Goal: Task Accomplishment & Management: Complete application form

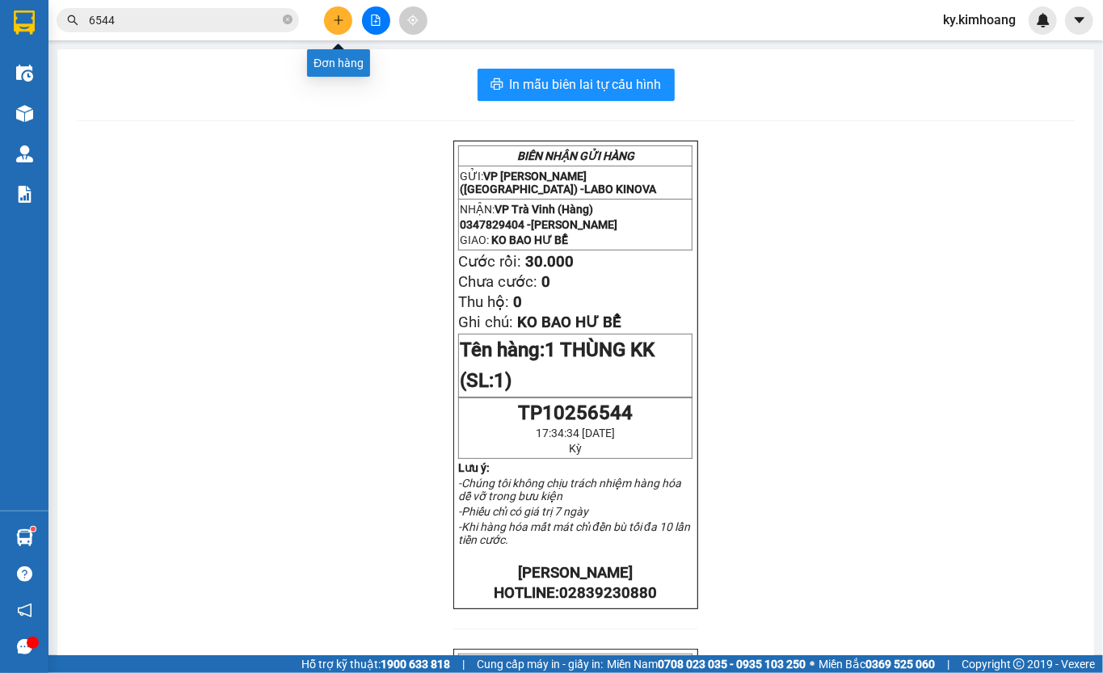
click at [334, 26] on button at bounding box center [338, 20] width 28 height 28
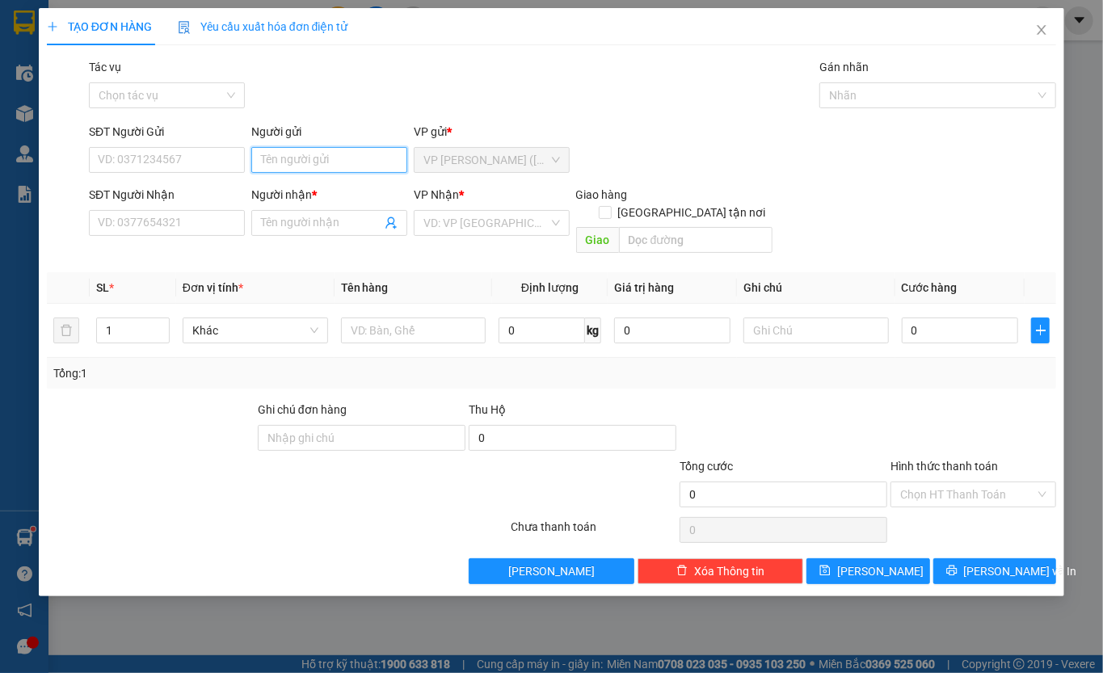
click at [357, 153] on input "Người gửi" at bounding box center [329, 160] width 156 height 26
type input "VY"
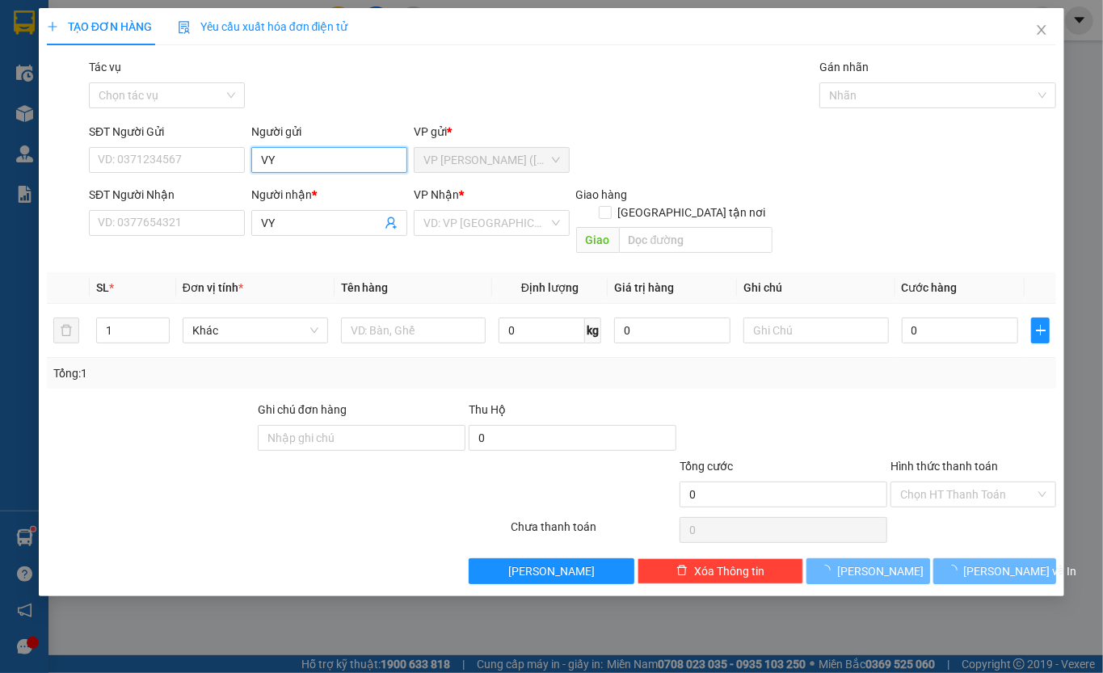
click at [325, 158] on input "VY" at bounding box center [329, 160] width 156 height 26
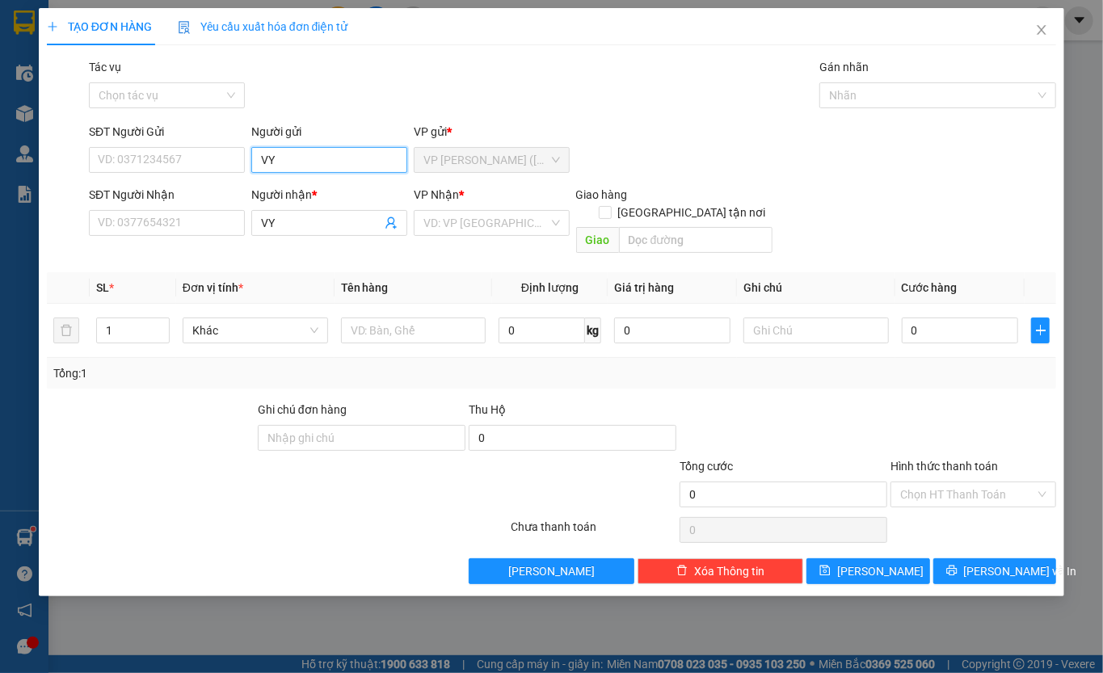
click at [325, 158] on input "VY" at bounding box center [329, 160] width 156 height 26
type input "V"
type input "HUY"
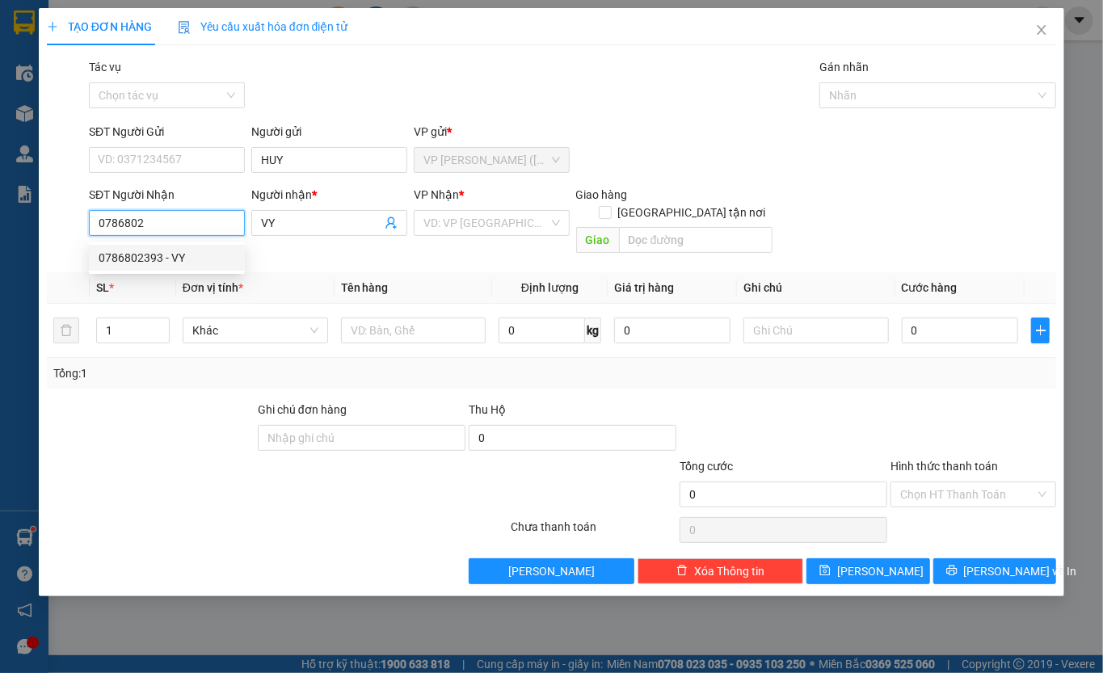
click at [157, 256] on div "0786802393 - VY" at bounding box center [167, 258] width 137 height 18
type input "0786802393"
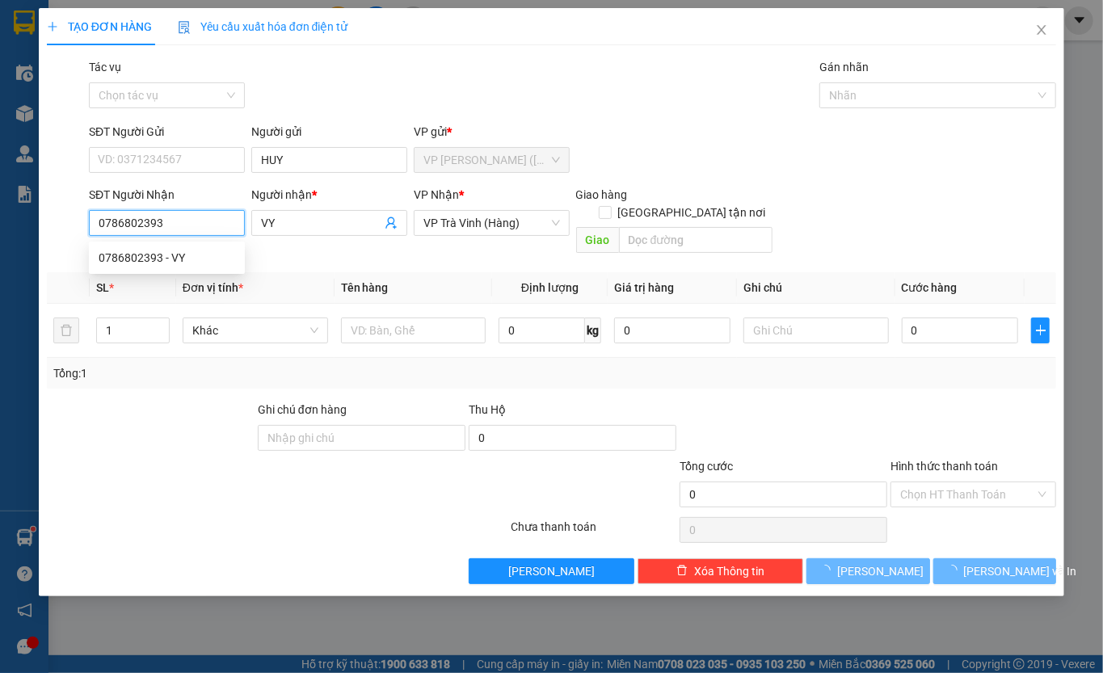
type input "35.000"
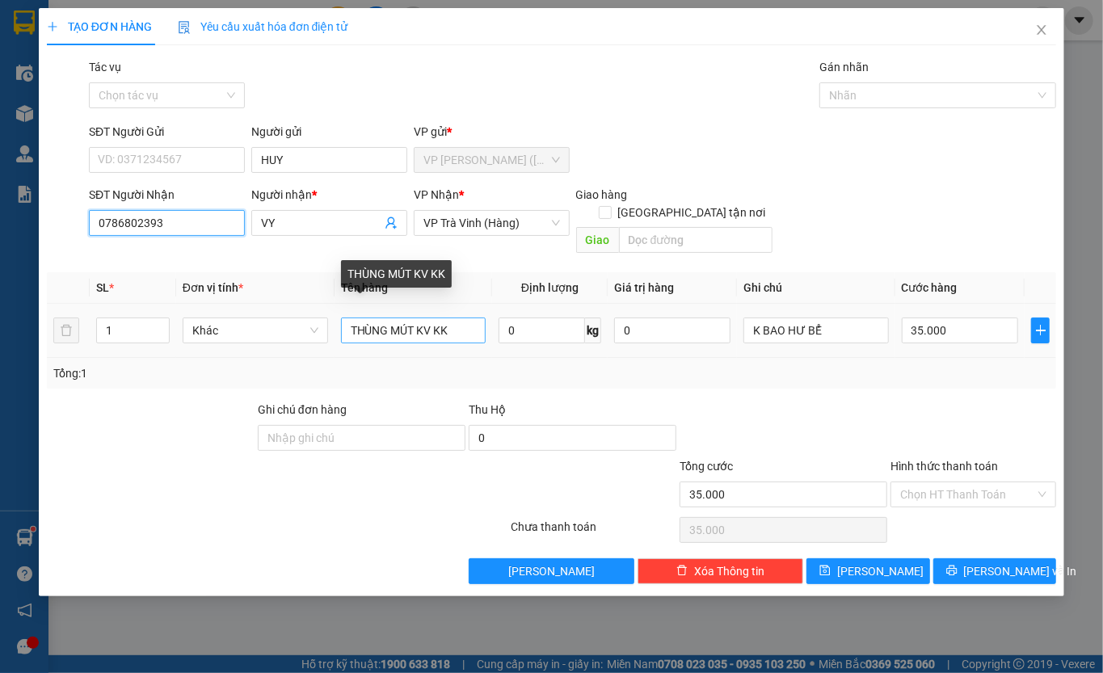
type input "0786802393"
drag, startPoint x: 460, startPoint y: 314, endPoint x: 325, endPoint y: 349, distance: 140.1
click at [324, 353] on div "SL * Đơn vị tính * Tên hàng Định lượng Giá trị hàng Ghi chú Cước hàng 1 Khác TH…" at bounding box center [551, 330] width 1009 height 116
click at [353, 343] on div "SL * Đơn vị tính * Tên hàng Định lượng Giá trị hàng Ghi chú Cước hàng 1 Khác 1 …" at bounding box center [551, 330] width 1009 height 116
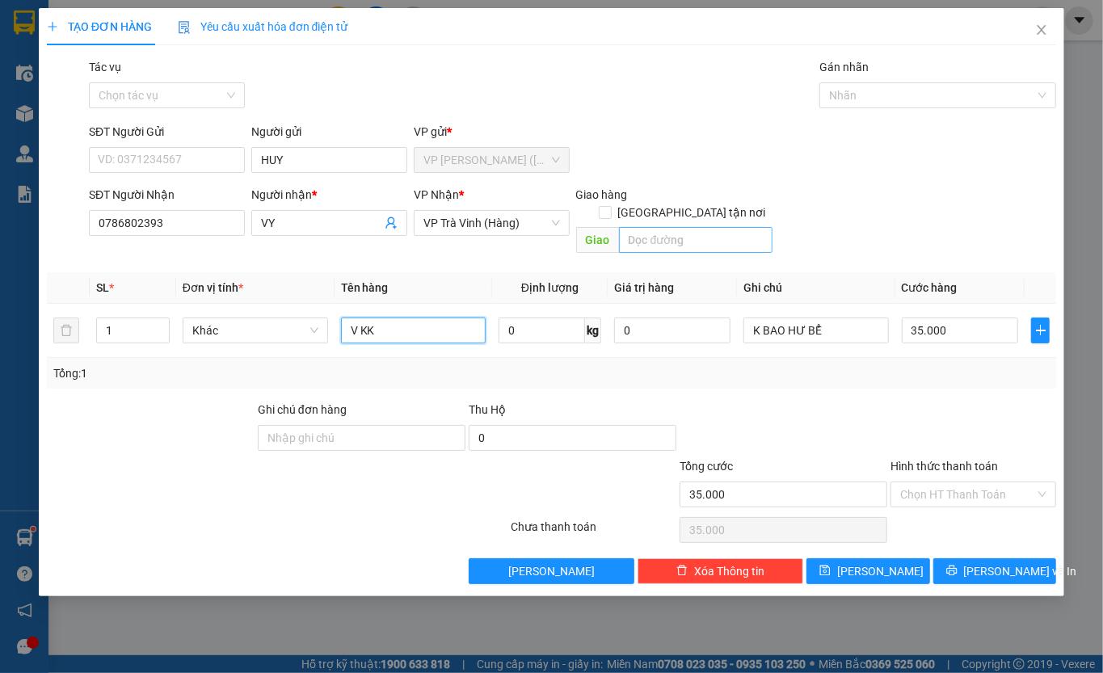
click at [428, 317] on input "V KK" at bounding box center [413, 330] width 145 height 26
click at [415, 317] on input "V KK" at bounding box center [413, 330] width 145 height 26
type input "V"
type input "1 THÙNG MÚT KK"
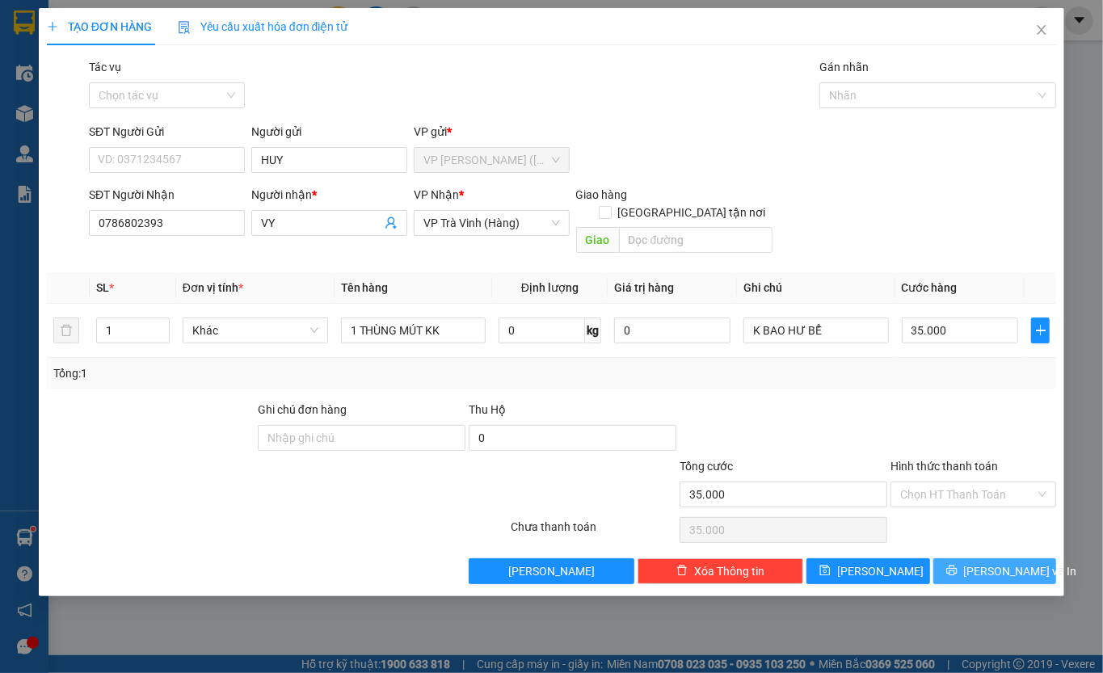
drag, startPoint x: 990, startPoint y: 560, endPoint x: 780, endPoint y: 456, distance: 234.1
click at [989, 562] on span "[PERSON_NAME] và In" at bounding box center [1020, 571] width 113 height 18
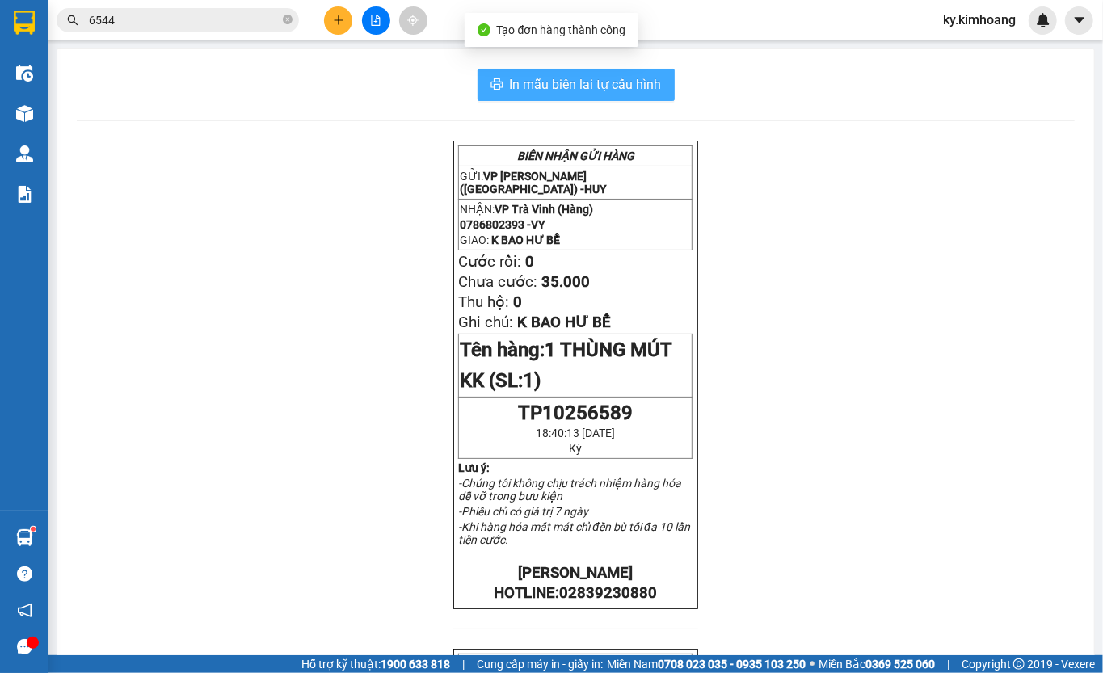
click at [657, 86] on button "In mẫu biên lai tự cấu hình" at bounding box center [575, 85] width 197 height 32
click at [477, 69] on button "In mẫu biên lai tự cấu hình" at bounding box center [575, 85] width 197 height 32
click at [631, 87] on span "In mẫu biên lai tự cấu hình" at bounding box center [586, 84] width 152 height 20
drag, startPoint x: 632, startPoint y: 79, endPoint x: 575, endPoint y: 130, distance: 76.1
click at [632, 78] on span "In mẫu biên lai tự cấu hình" at bounding box center [586, 84] width 152 height 20
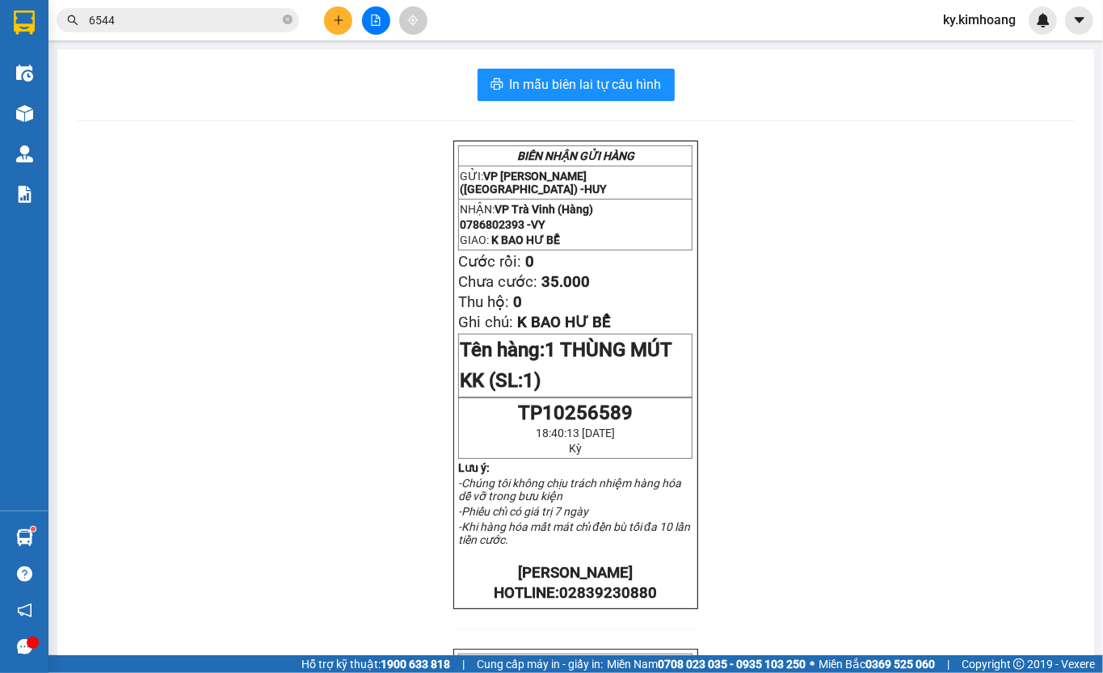
click at [350, 21] on button at bounding box center [338, 20] width 28 height 28
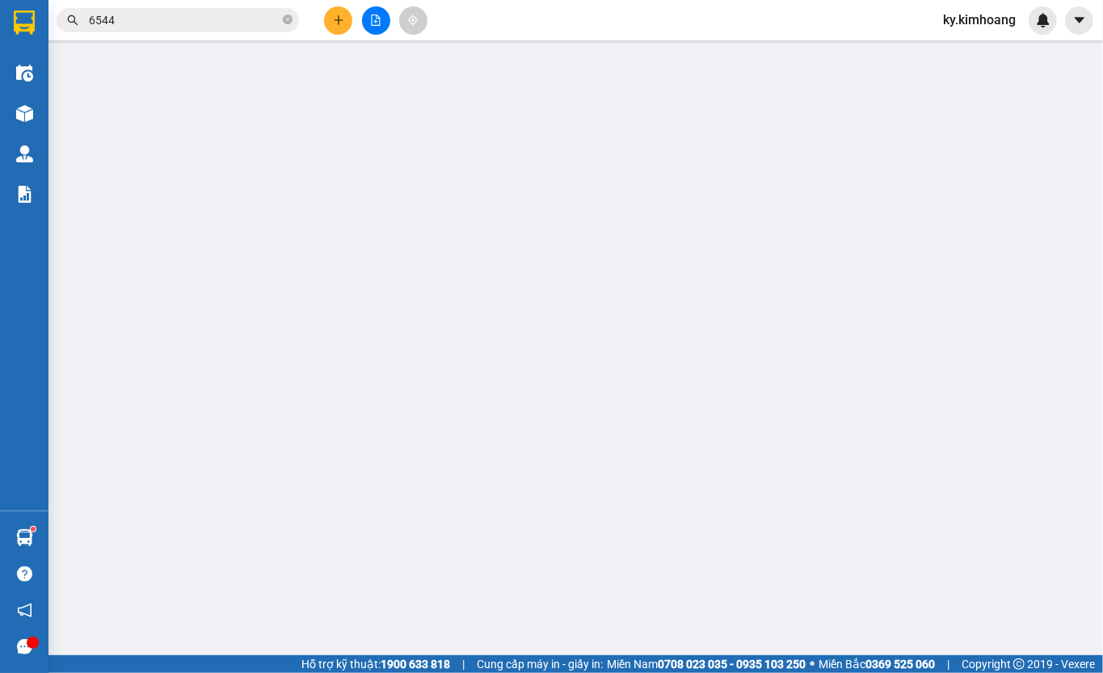
click at [346, 20] on span "Yêu cầu xuất hóa đơn điện tử" at bounding box center [263, 26] width 170 height 13
click at [333, 18] on div "Yêu cầu xuất hóa đơn điện tử" at bounding box center [263, 27] width 170 height 18
click at [333, 27] on span "Yêu cầu xuất hóa đơn điện tử" at bounding box center [263, 26] width 170 height 13
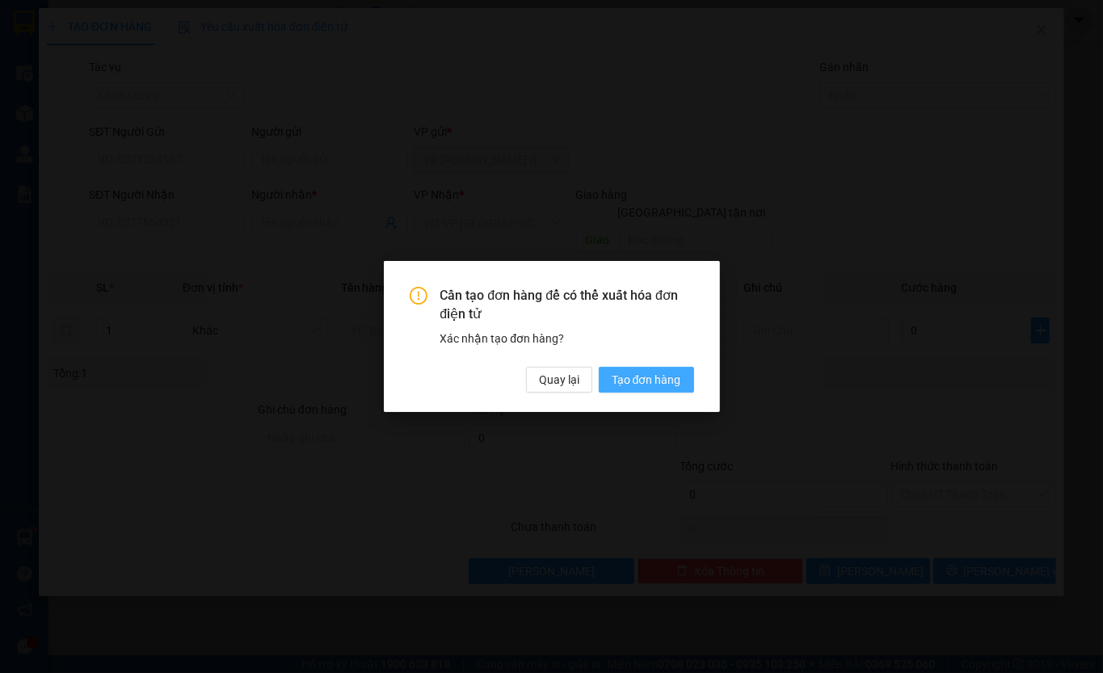
click at [674, 381] on span "Tạo đơn hàng" at bounding box center [646, 380] width 69 height 18
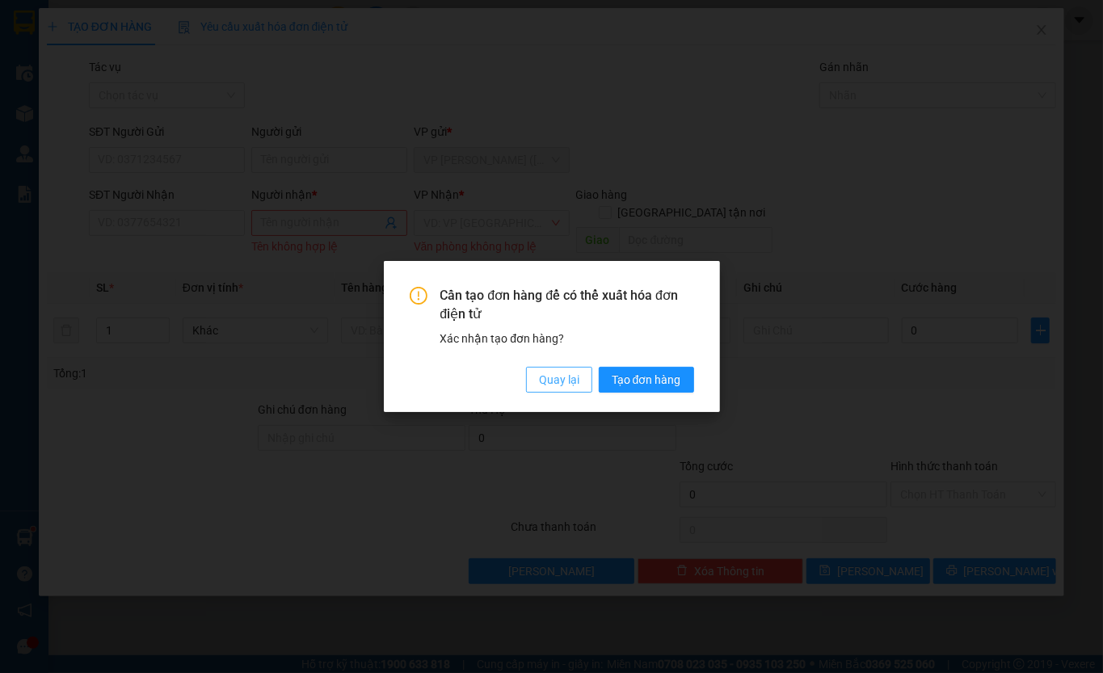
drag, startPoint x: 569, startPoint y: 379, endPoint x: 637, endPoint y: 8, distance: 377.1
click at [567, 379] on span "Quay lại" at bounding box center [559, 380] width 40 height 18
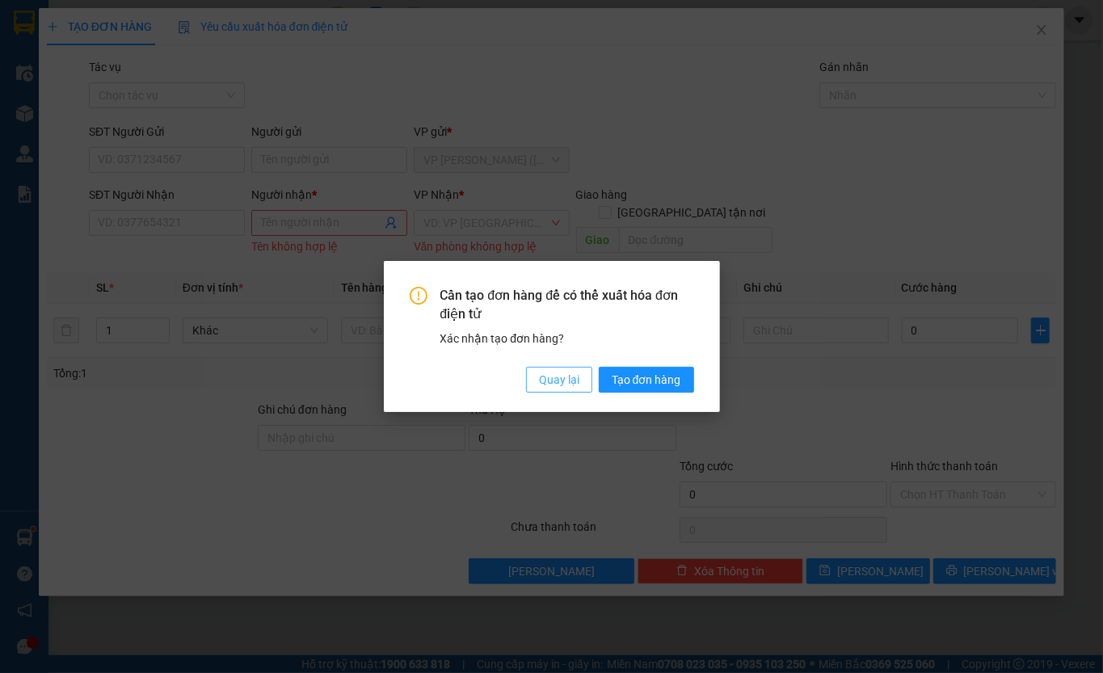
click at [553, 385] on span "Quay lại" at bounding box center [559, 380] width 40 height 18
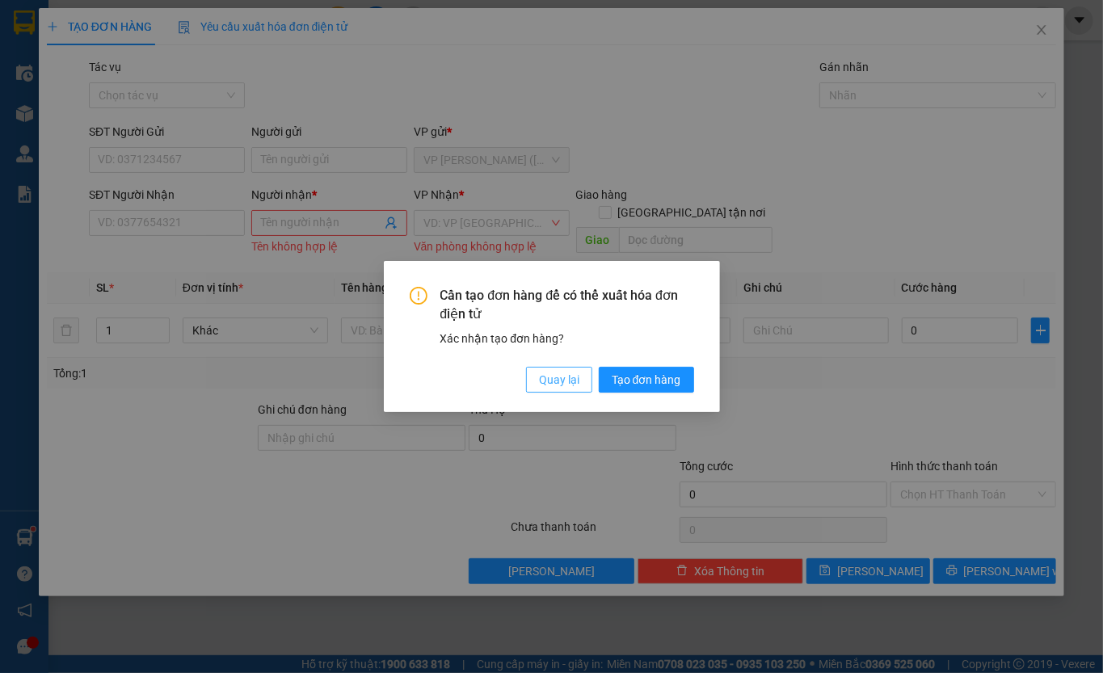
drag, startPoint x: 564, startPoint y: 373, endPoint x: 551, endPoint y: 352, distance: 24.7
click at [564, 375] on span "Quay lại" at bounding box center [559, 380] width 40 height 18
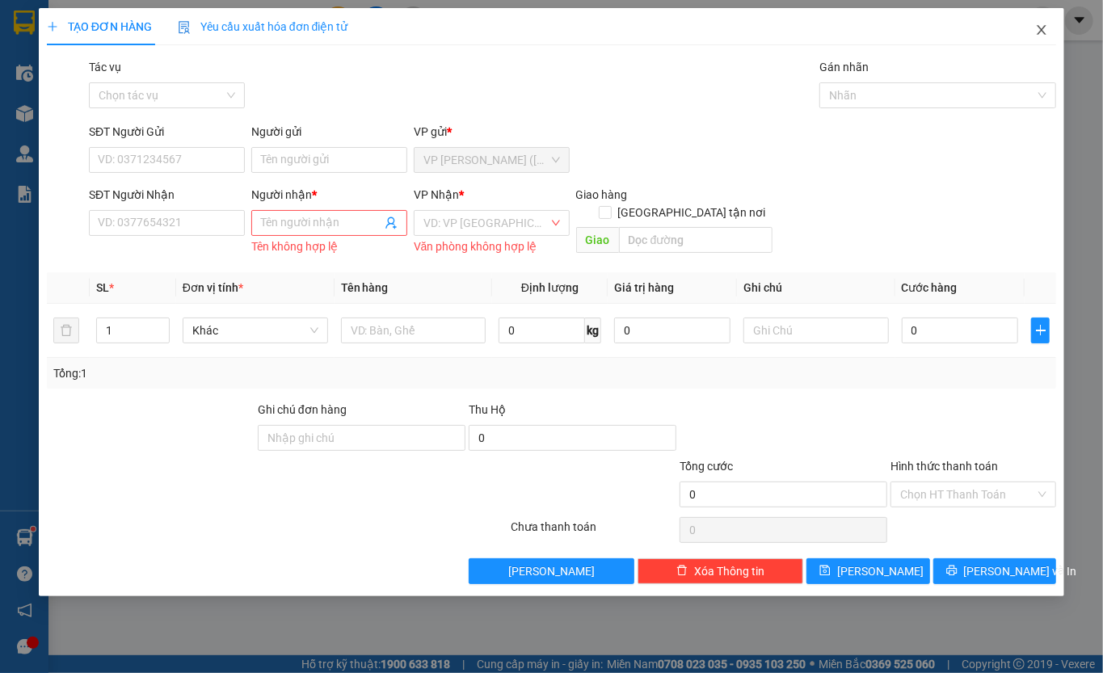
click at [1047, 16] on span "Close" at bounding box center [1041, 30] width 45 height 45
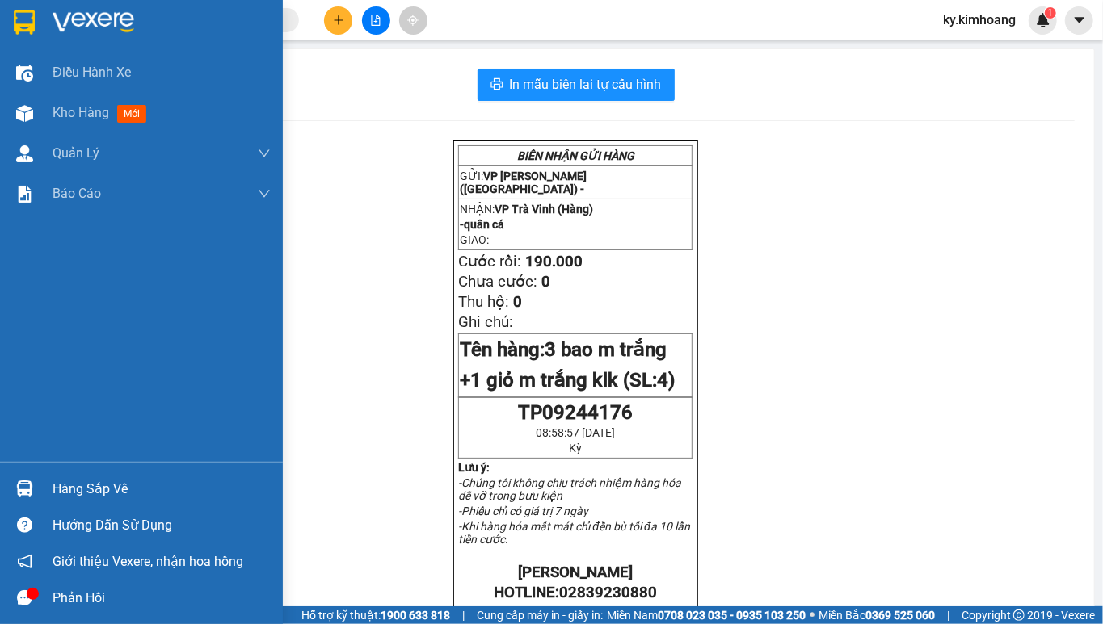
drag, startPoint x: 49, startPoint y: 478, endPoint x: 102, endPoint y: 520, distance: 67.2
click at [50, 478] on div "Hàng sắp về" at bounding box center [141, 489] width 283 height 36
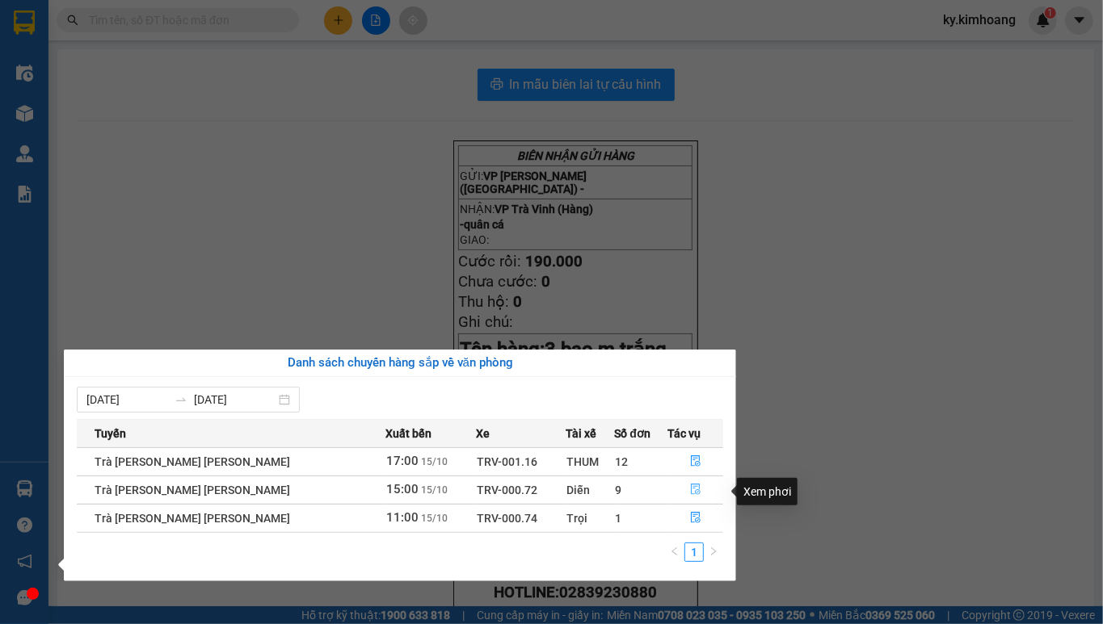
click at [690, 491] on icon "file-done" at bounding box center [695, 489] width 11 height 11
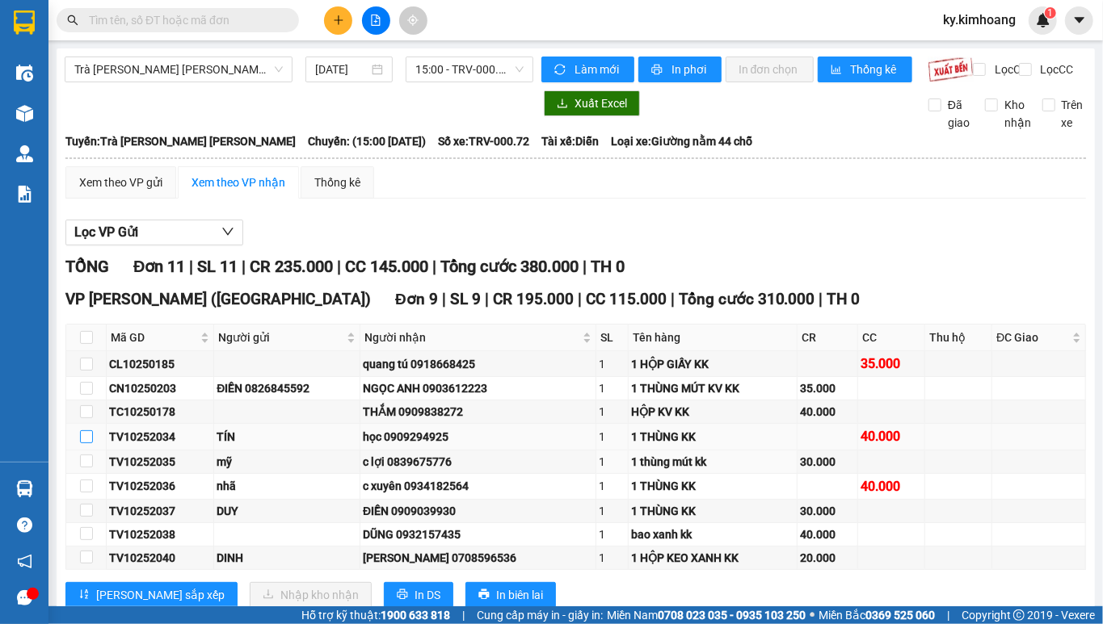
scroll to position [215, 0]
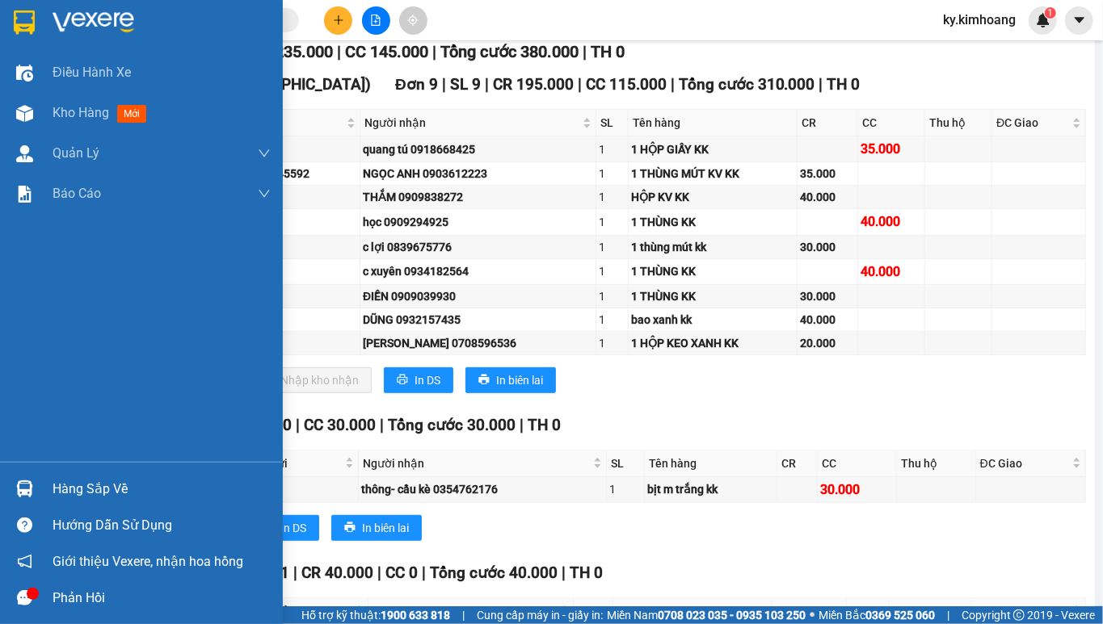
click at [33, 490] on div at bounding box center [25, 489] width 28 height 28
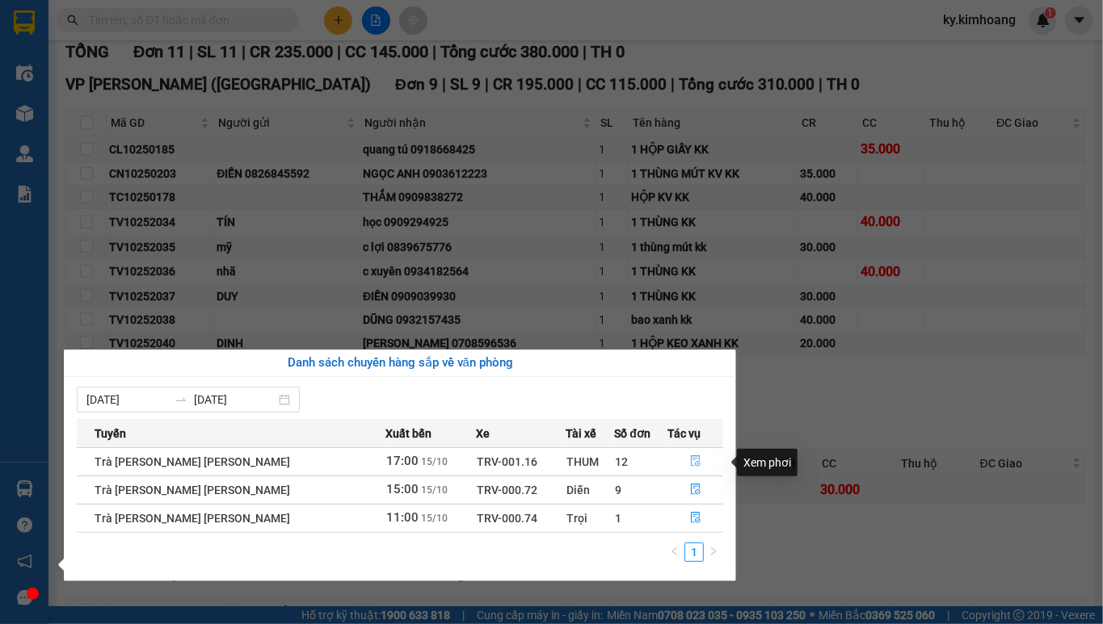
click at [696, 467] on button "button" at bounding box center [695, 462] width 54 height 26
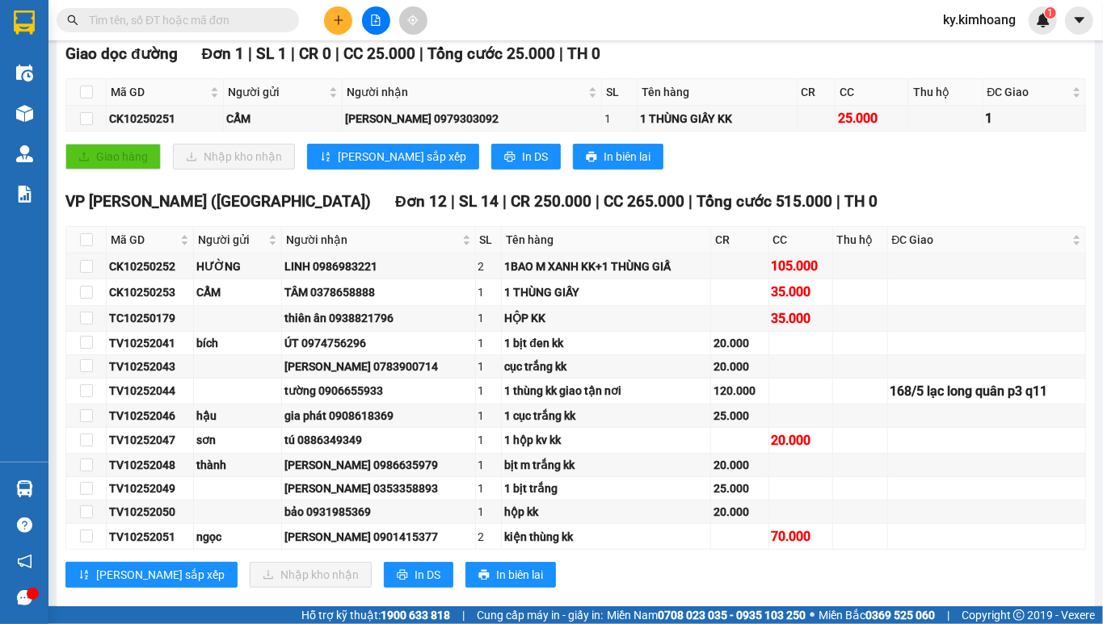
scroll to position [298, 0]
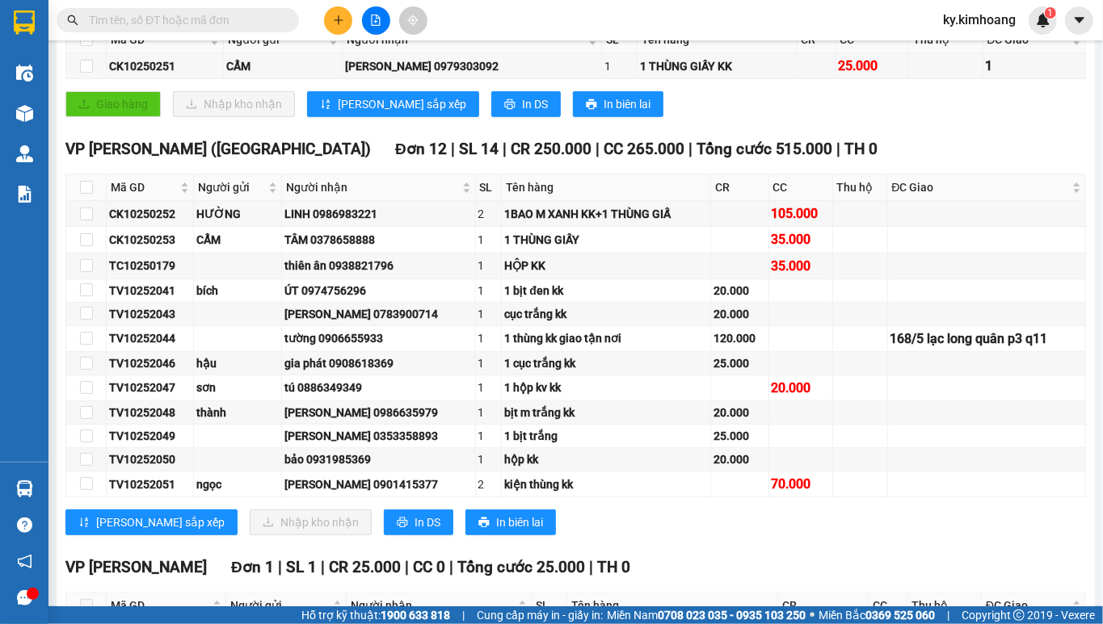
click at [210, 29] on span at bounding box center [178, 20] width 242 height 24
click at [210, 27] on input "text" at bounding box center [184, 20] width 191 height 18
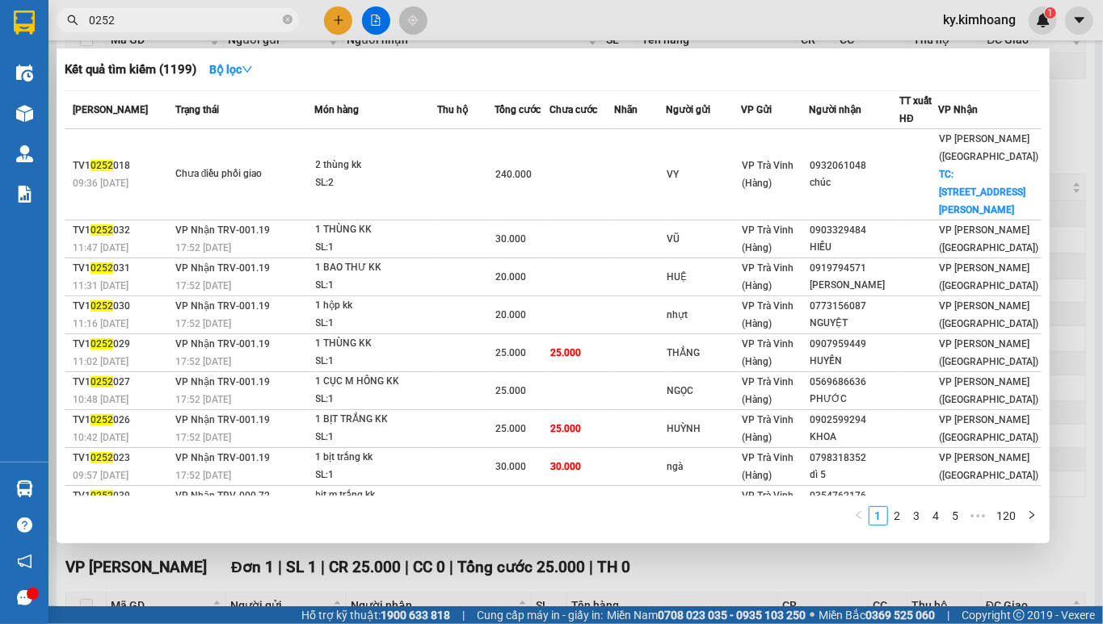
drag, startPoint x: 834, startPoint y: 569, endPoint x: 828, endPoint y: 548, distance: 21.8
click at [834, 566] on div at bounding box center [551, 312] width 1103 height 624
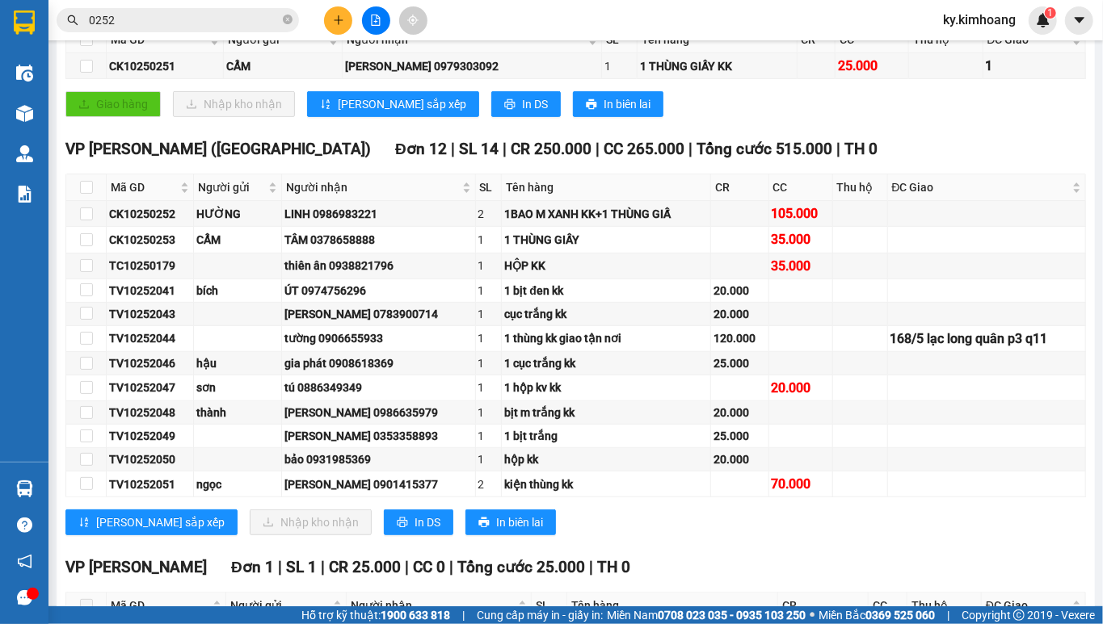
click at [90, 10] on span "0252" at bounding box center [178, 20] width 242 height 24
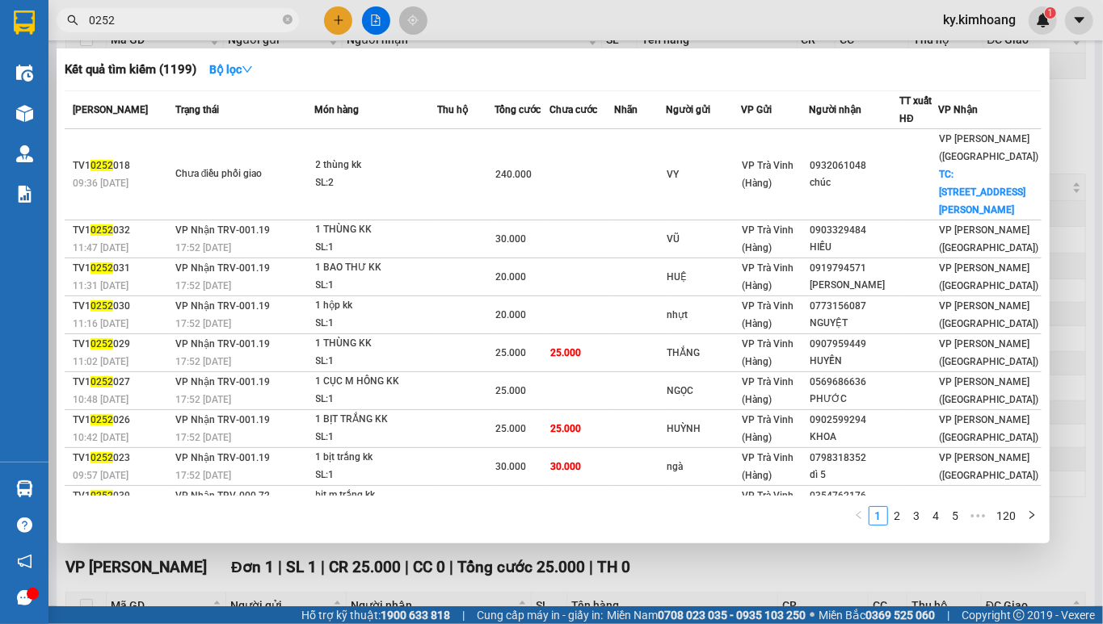
click at [90, 11] on input "0252" at bounding box center [184, 20] width 191 height 18
type input "50252"
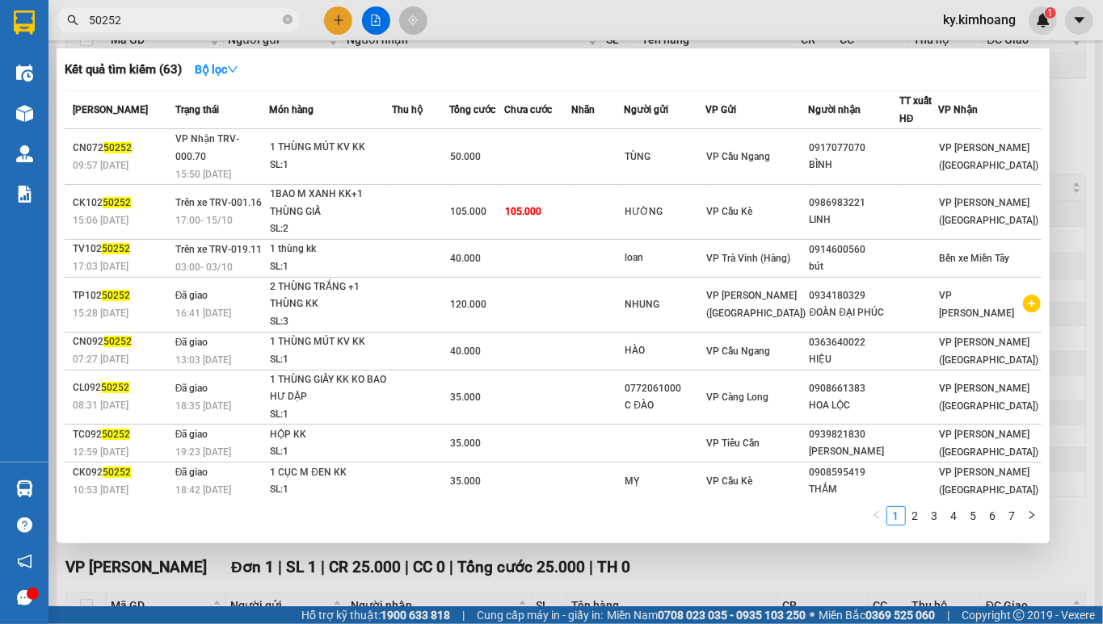
click at [159, 24] on input "50252" at bounding box center [184, 20] width 191 height 18
click at [162, 24] on input "50252" at bounding box center [184, 20] width 191 height 18
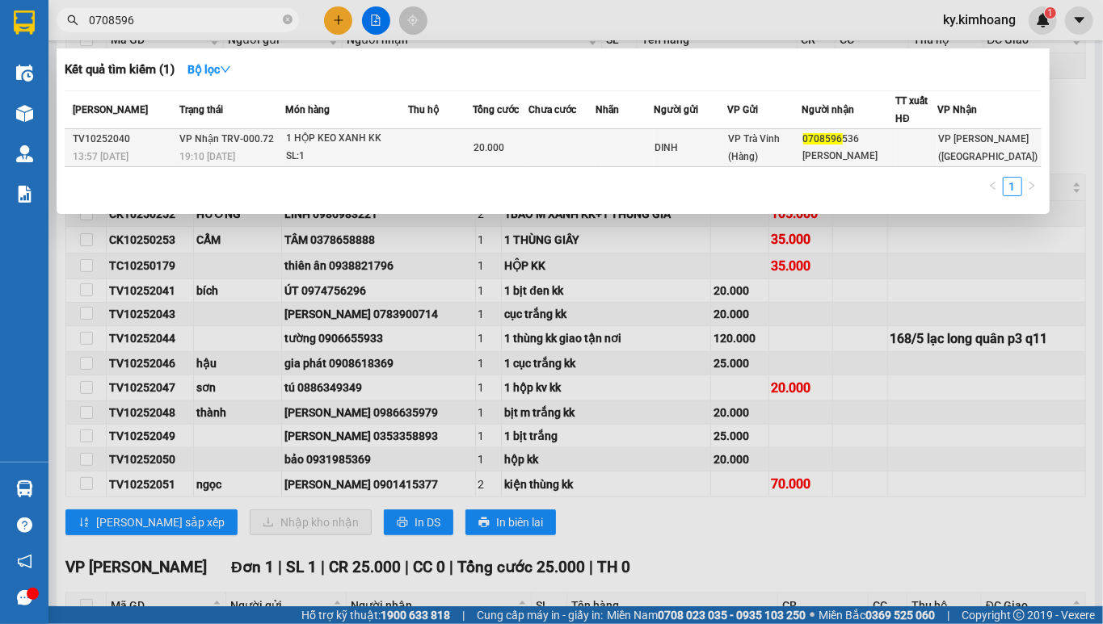
type input "0708596"
click at [517, 146] on div "20.000" at bounding box center [500, 148] width 55 height 18
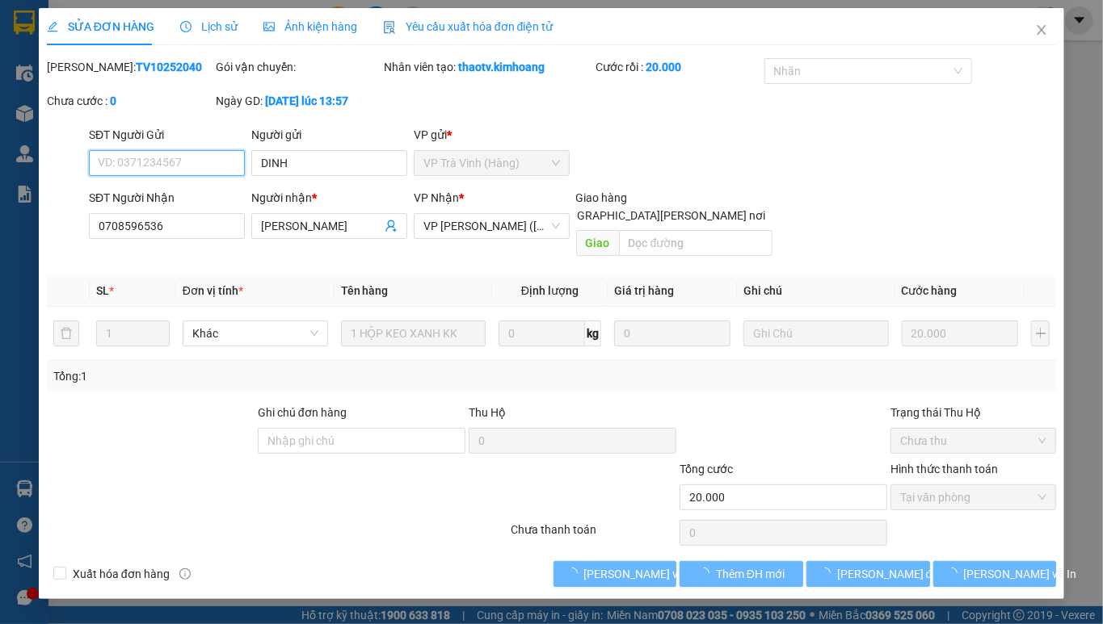
type input "DINH"
type input "0708596536"
type input "[PERSON_NAME]"
type input "20.000"
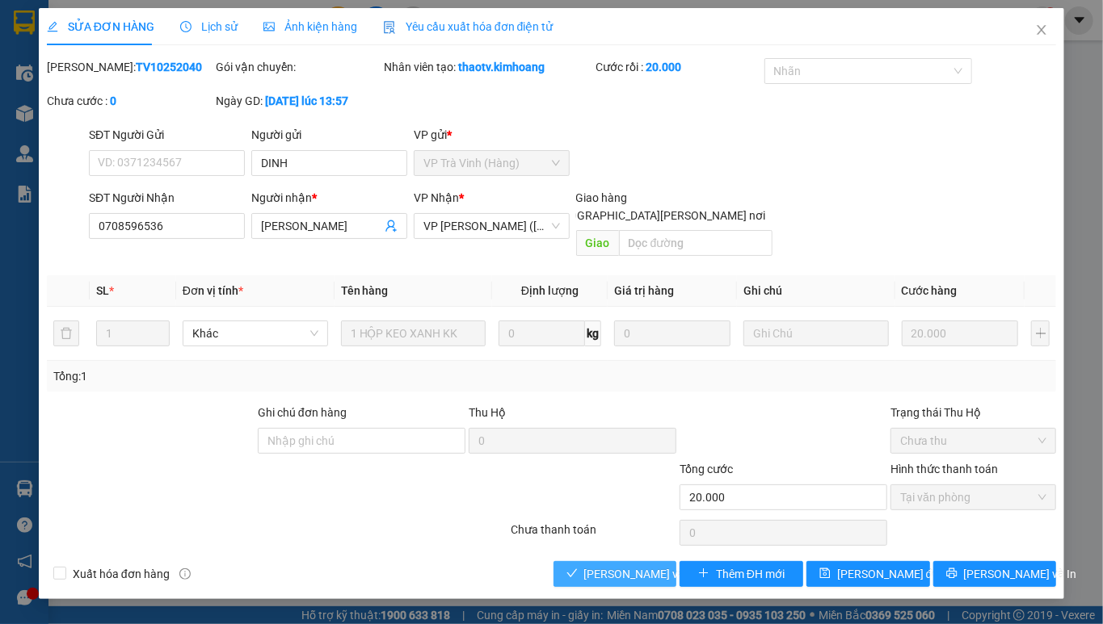
click at [643, 566] on span "[PERSON_NAME] và [PERSON_NAME] hàng" at bounding box center [693, 575] width 218 height 18
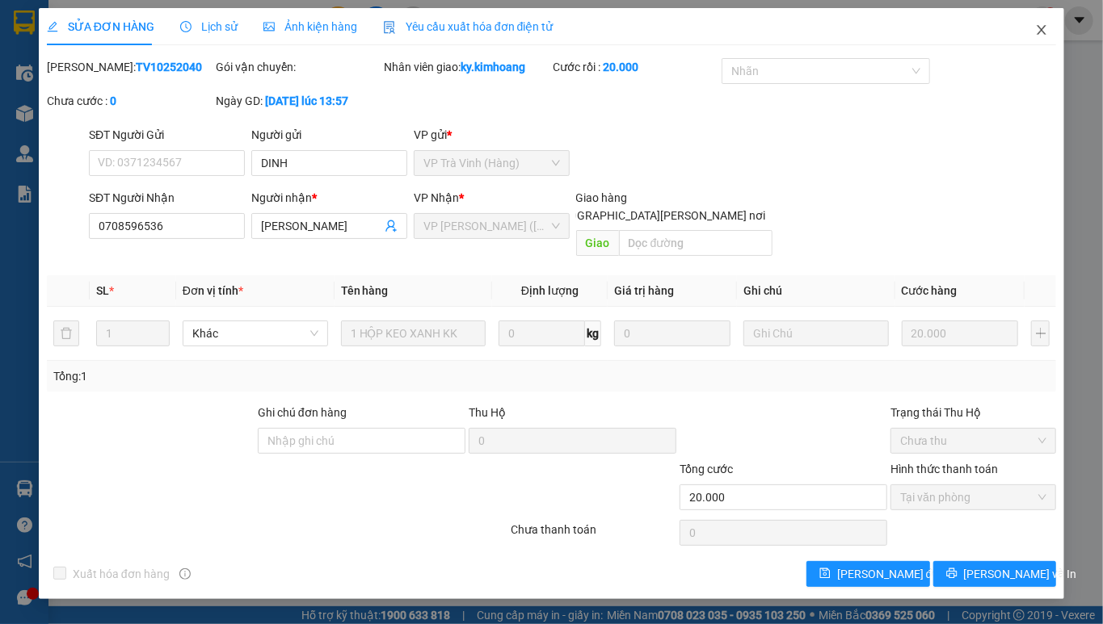
click at [1041, 26] on icon "close" at bounding box center [1041, 29] width 13 height 13
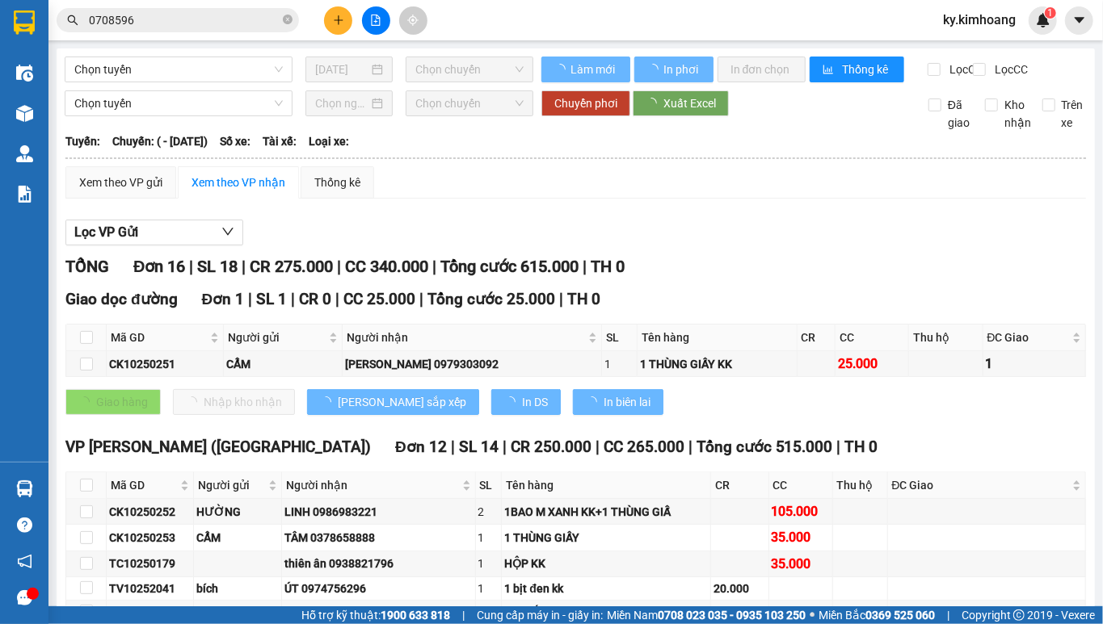
click at [212, 19] on input "0708596" at bounding box center [184, 20] width 191 height 18
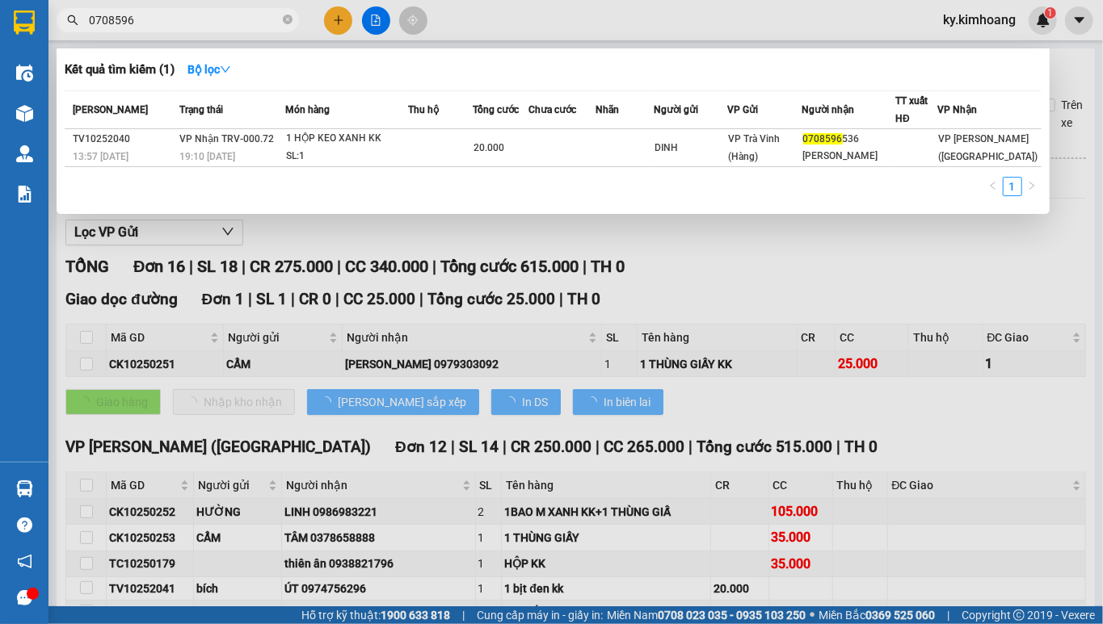
click at [212, 19] on input "0708596" at bounding box center [184, 20] width 191 height 18
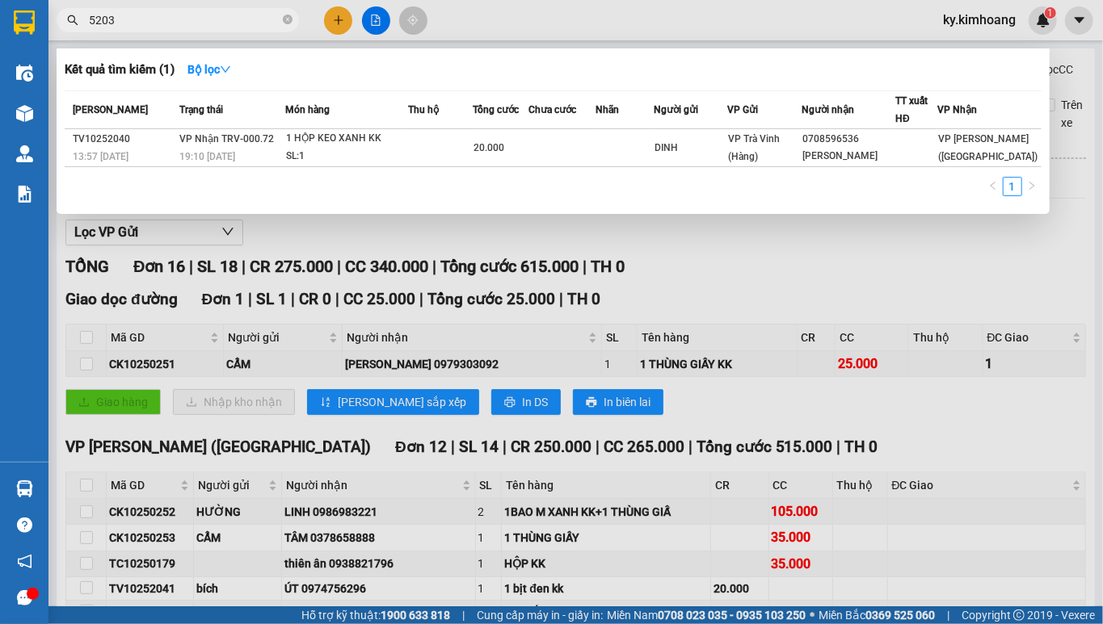
type input "52030"
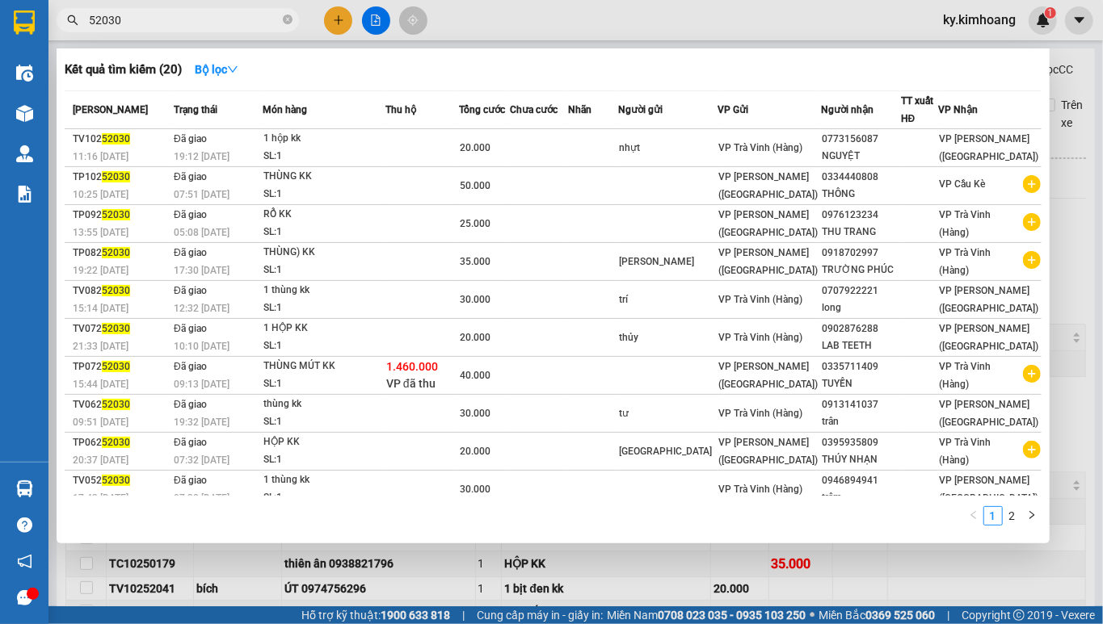
click at [225, 15] on input "52030" at bounding box center [184, 20] width 191 height 18
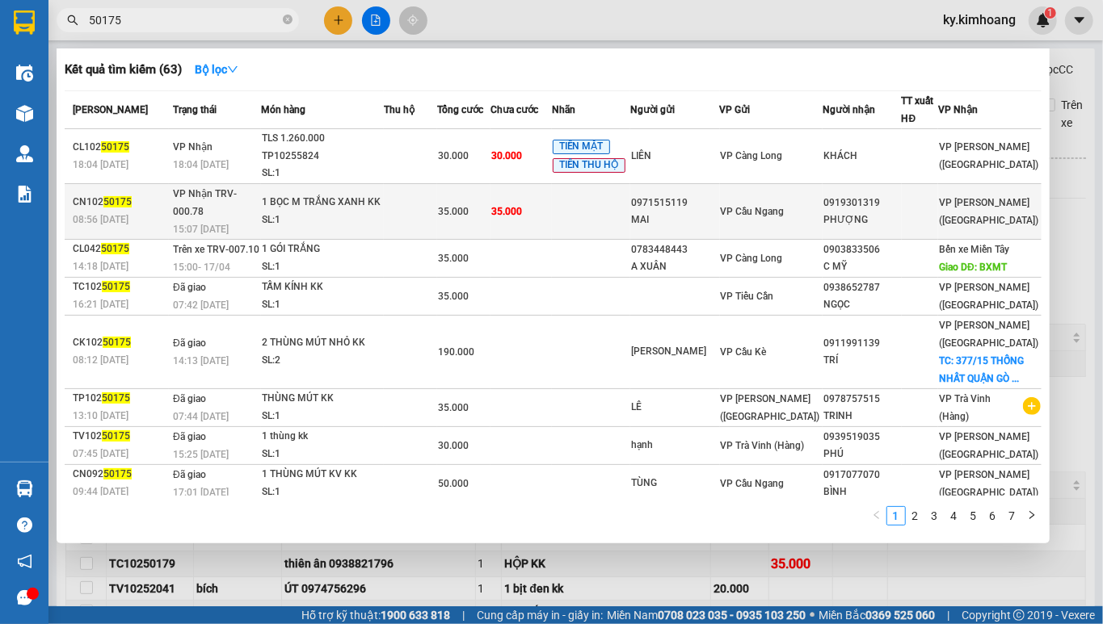
type input "50175"
click at [826, 212] on div "PHƯỢNG" at bounding box center [862, 220] width 78 height 17
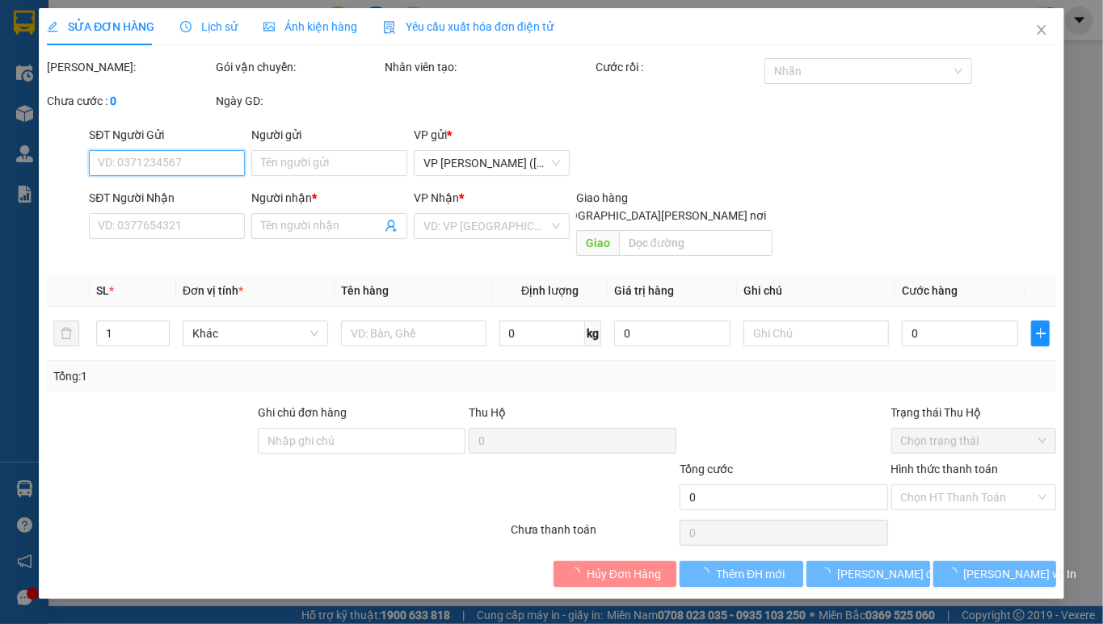
type input "0971515119"
type input "MAI"
type input "0919301319"
type input "PHƯỢNG"
type input "35.000"
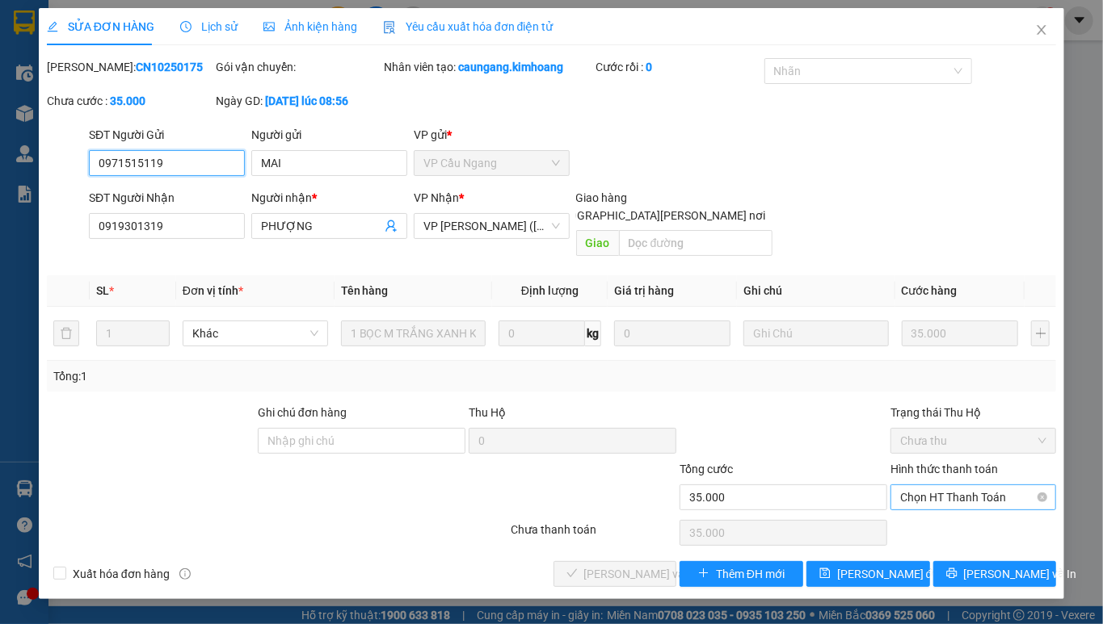
click at [915, 486] on span "Chọn HT Thanh Toán" at bounding box center [973, 498] width 146 height 24
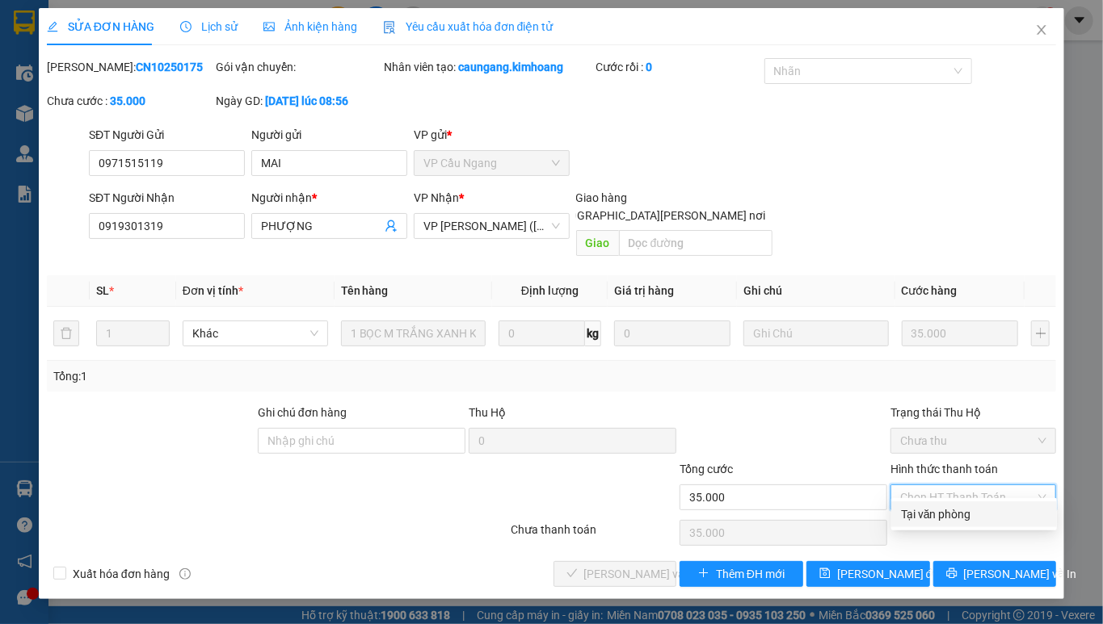
click at [923, 507] on div "Tại văn phòng" at bounding box center [974, 515] width 146 height 18
type input "0"
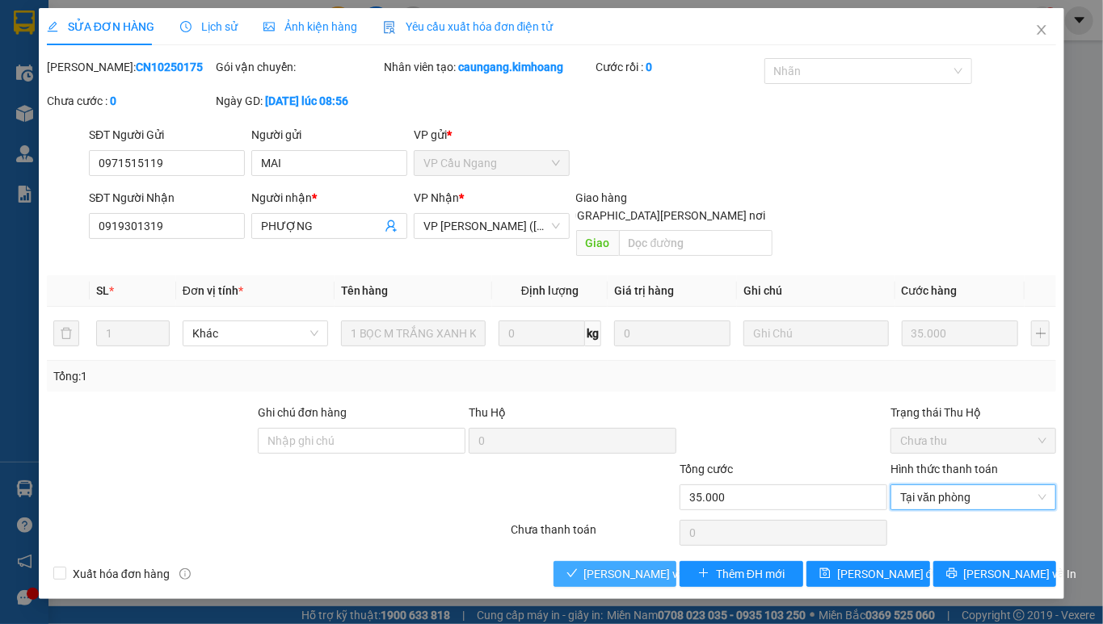
click at [641, 566] on span "[PERSON_NAME] và [PERSON_NAME] hàng" at bounding box center [693, 575] width 218 height 18
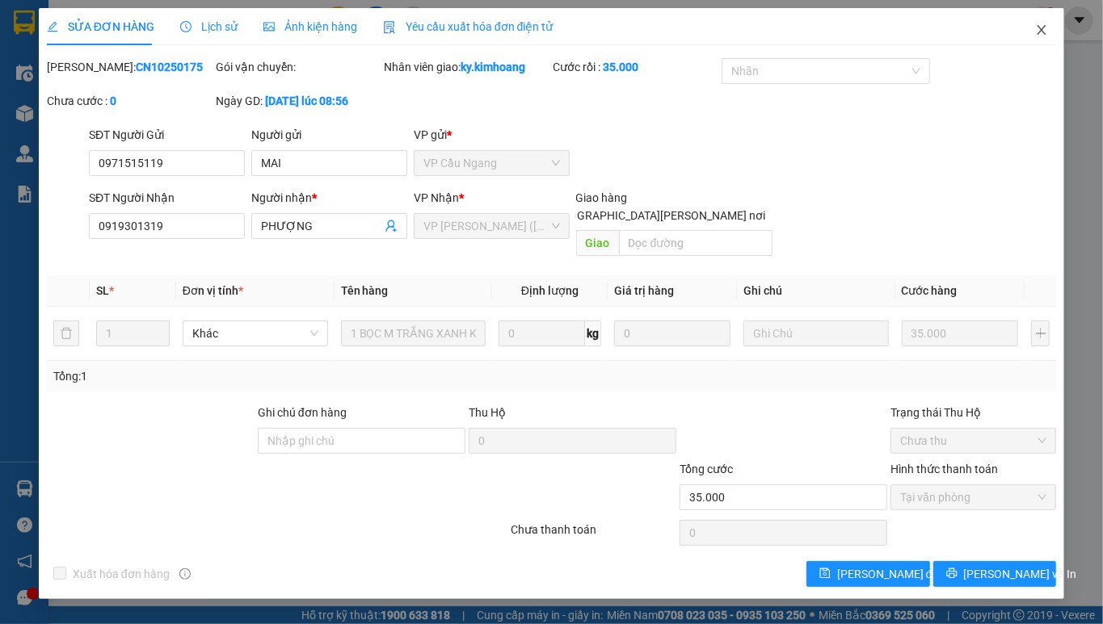
click at [1041, 31] on icon "close" at bounding box center [1041, 29] width 13 height 13
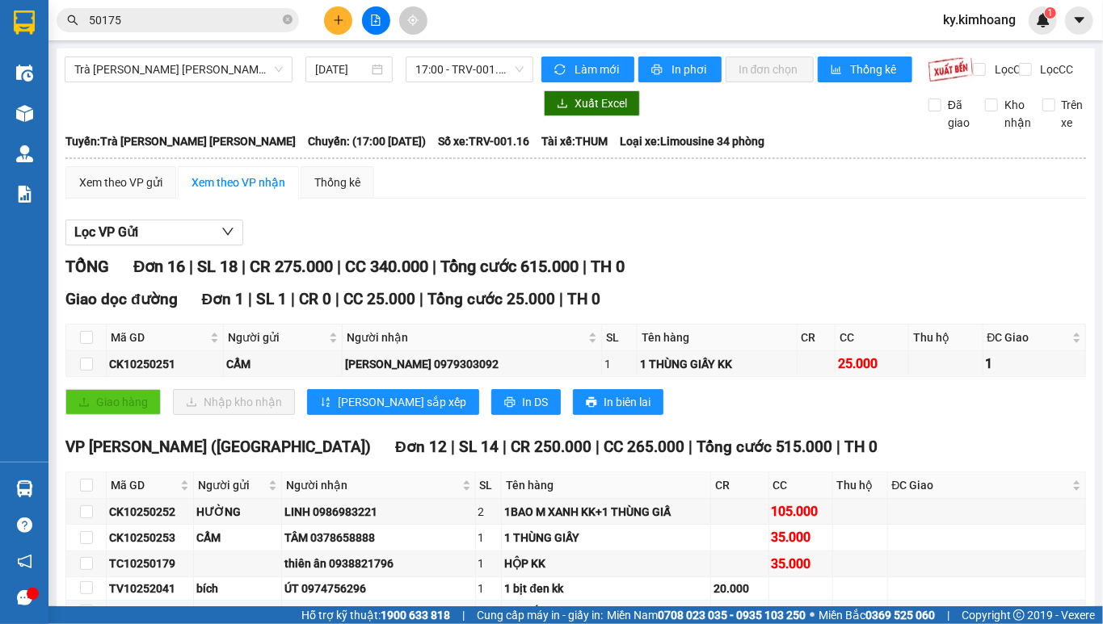
click at [144, 21] on input "50175" at bounding box center [184, 20] width 191 height 18
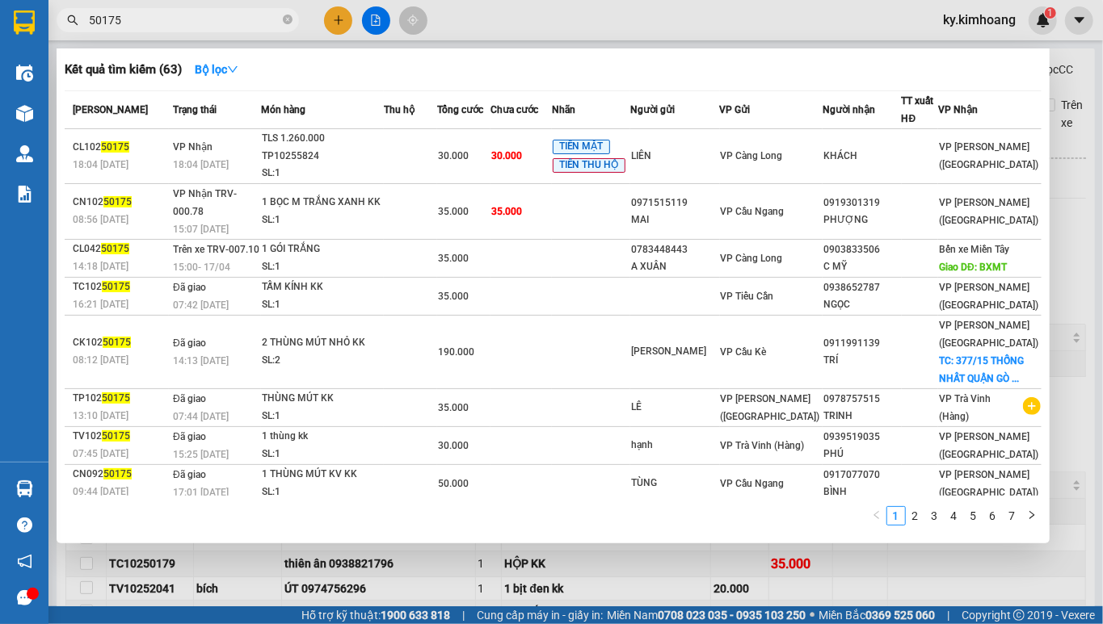
drag, startPoint x: 144, startPoint y: 20, endPoint x: 152, endPoint y: 16, distance: 9.0
click at [144, 17] on input "50175" at bounding box center [184, 20] width 191 height 18
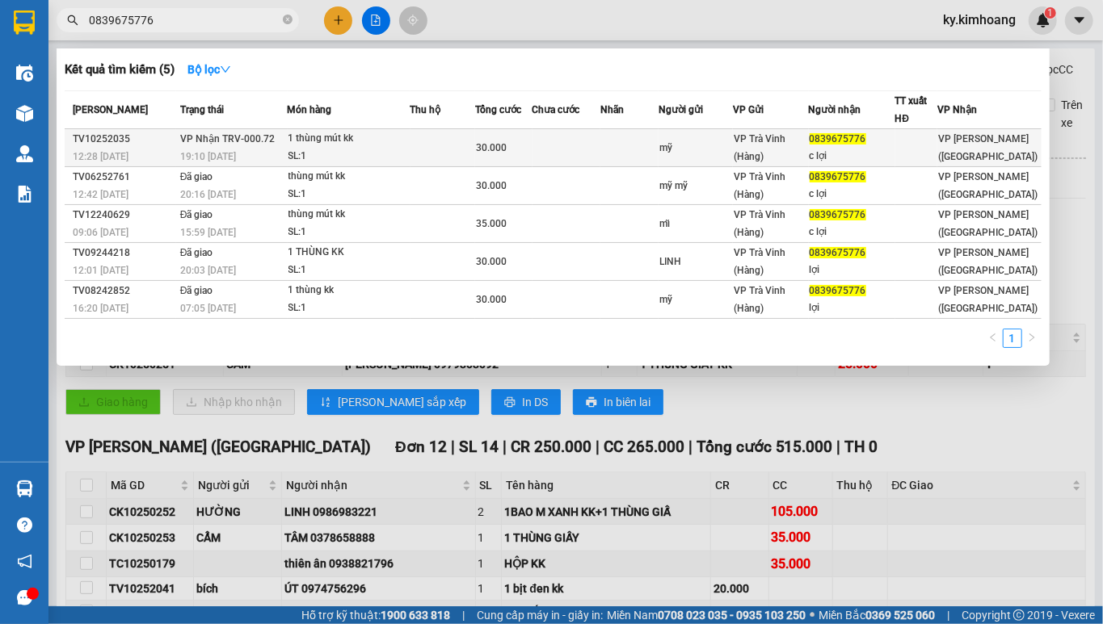
type input "0839675776"
click at [887, 142] on div "0839675776" at bounding box center [851, 139] width 85 height 17
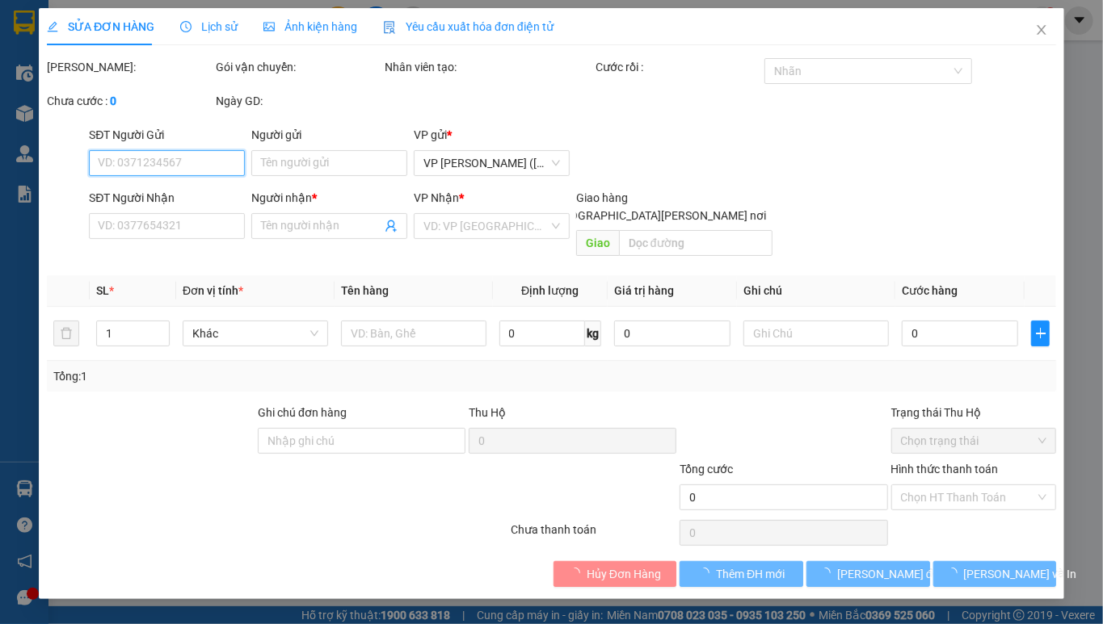
type input "mỹ"
type input "0839675776"
type input "c lợi"
type input "30.000"
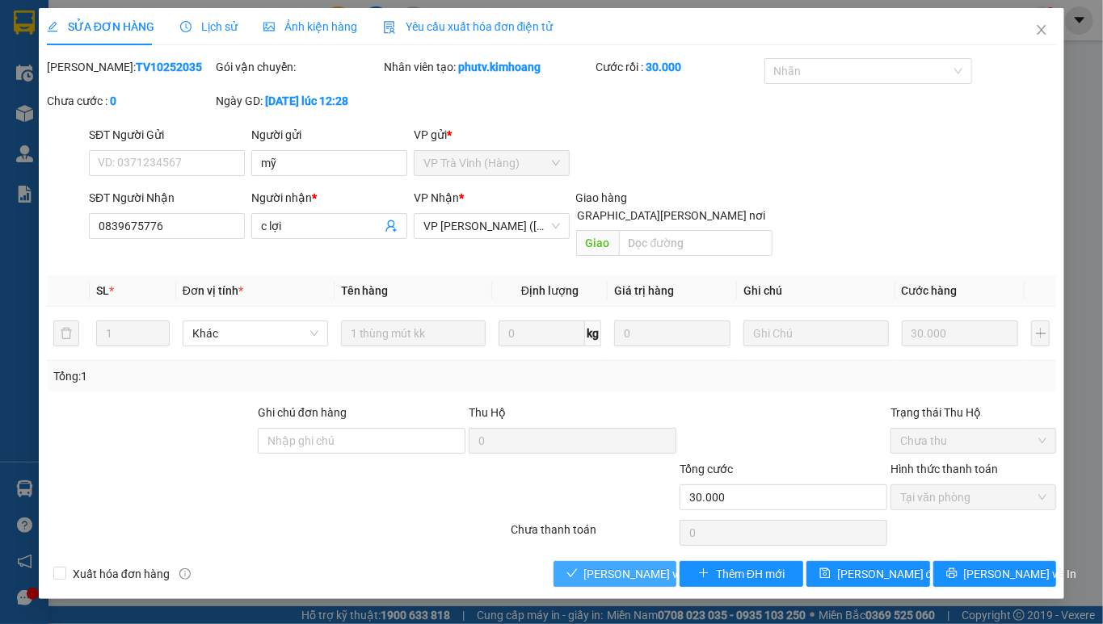
click at [671, 561] on button "[PERSON_NAME] và [PERSON_NAME] hàng" at bounding box center [615, 574] width 124 height 26
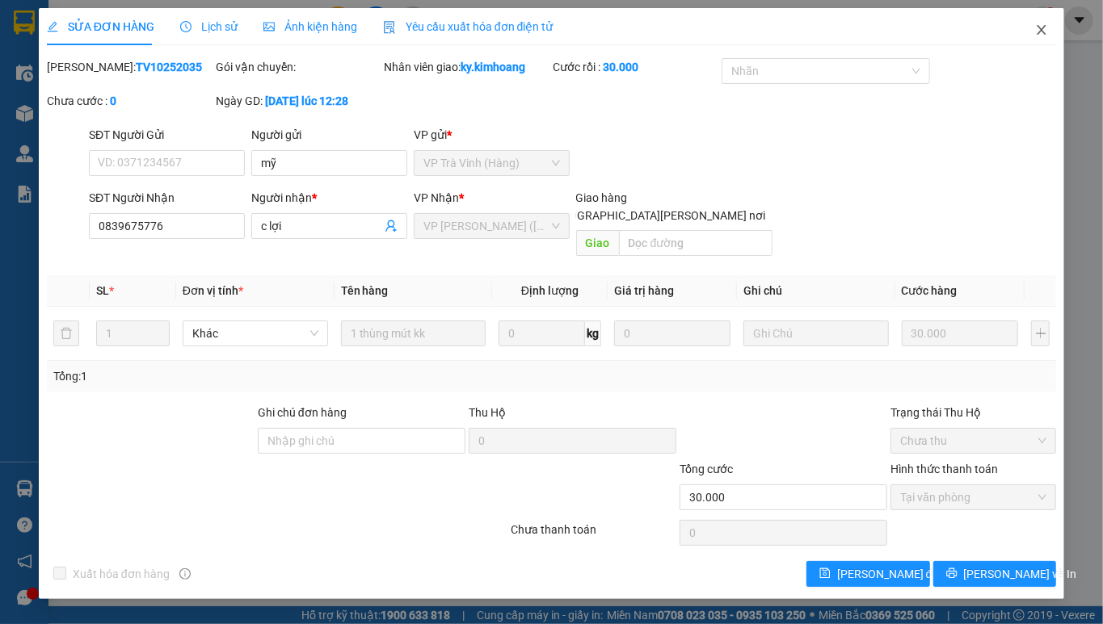
drag, startPoint x: 1036, startPoint y: 39, endPoint x: 1037, endPoint y: 76, distance: 37.2
click at [1037, 36] on span "Close" at bounding box center [1041, 30] width 45 height 45
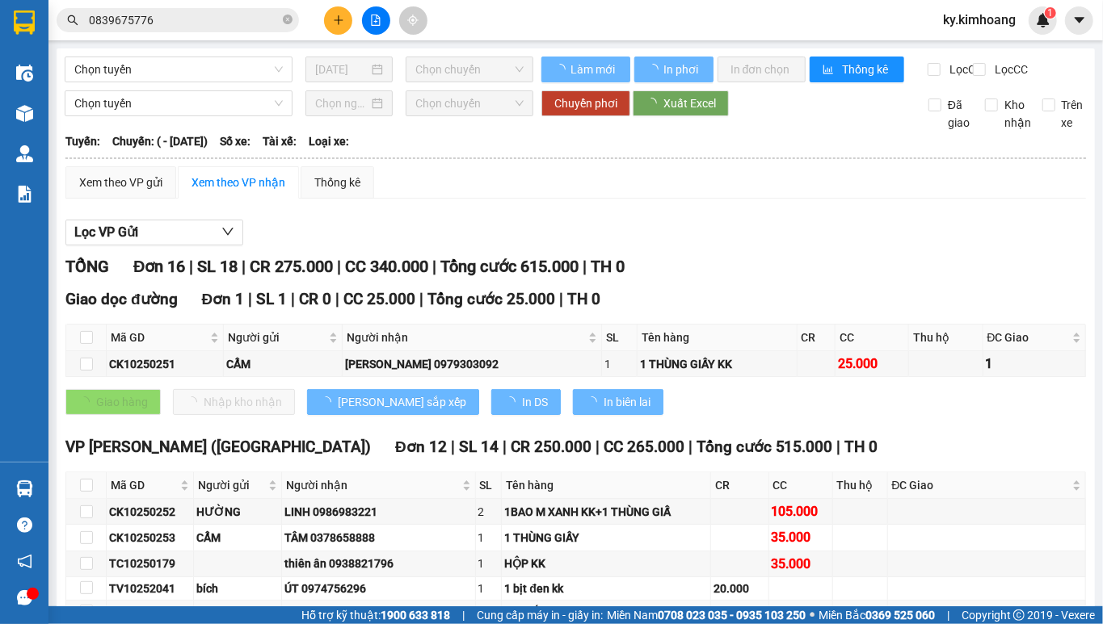
click at [229, 18] on input "0839675776" at bounding box center [184, 20] width 191 height 18
click at [231, 21] on input "0839675776" at bounding box center [184, 20] width 191 height 18
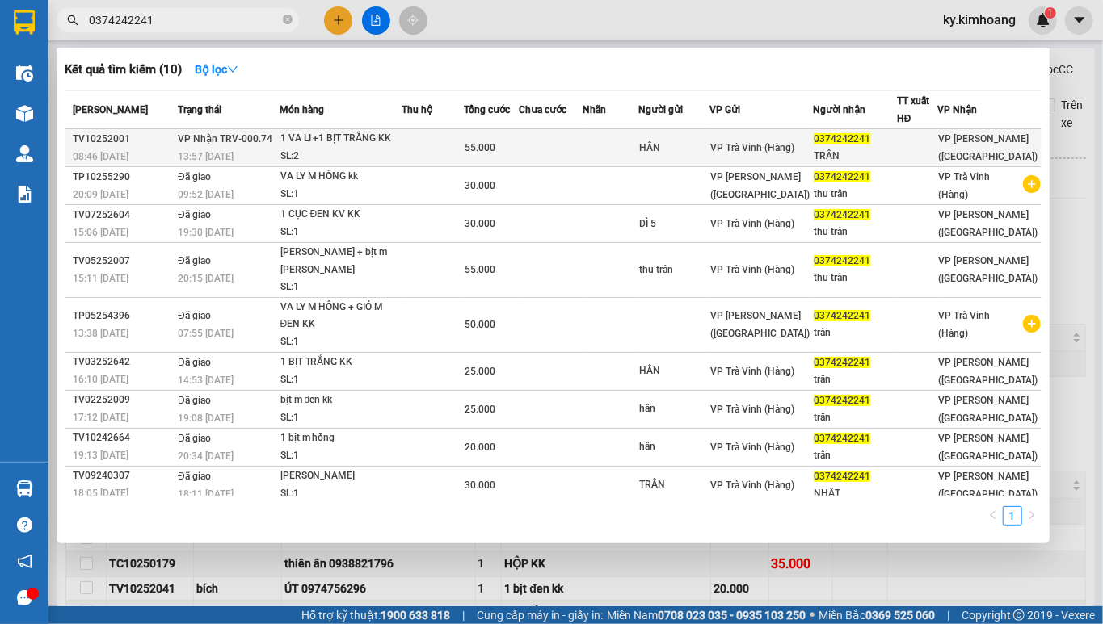
type input "0374242241"
click at [800, 150] on div "VP Trà Vinh (Hàng)" at bounding box center [761, 148] width 102 height 18
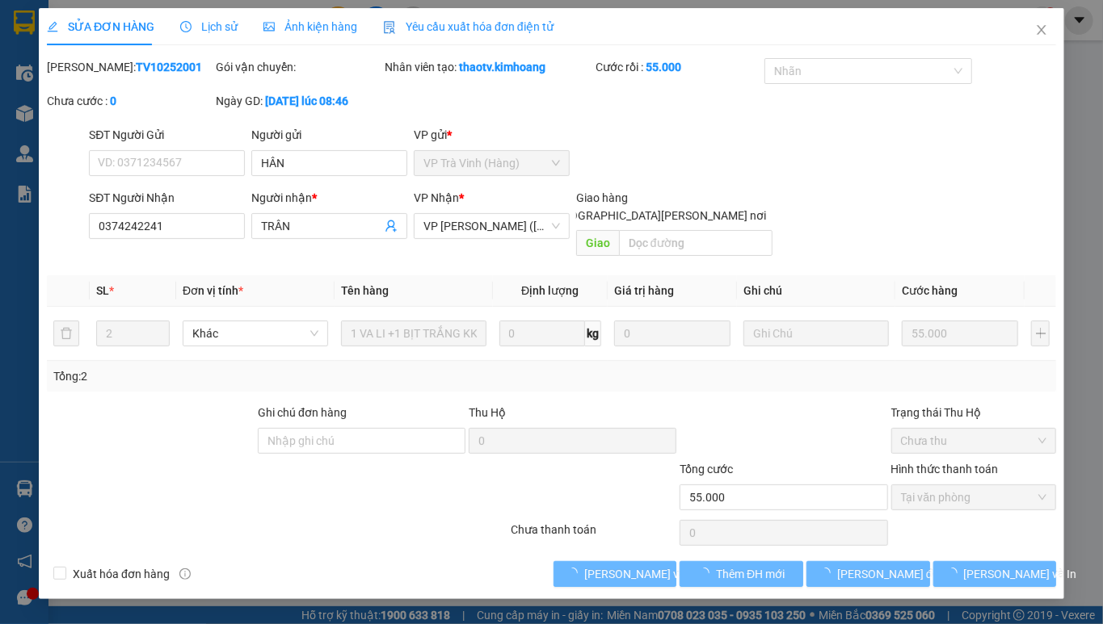
type input "HÂN"
type input "0374242241"
type input "TRÂN"
type input "55.000"
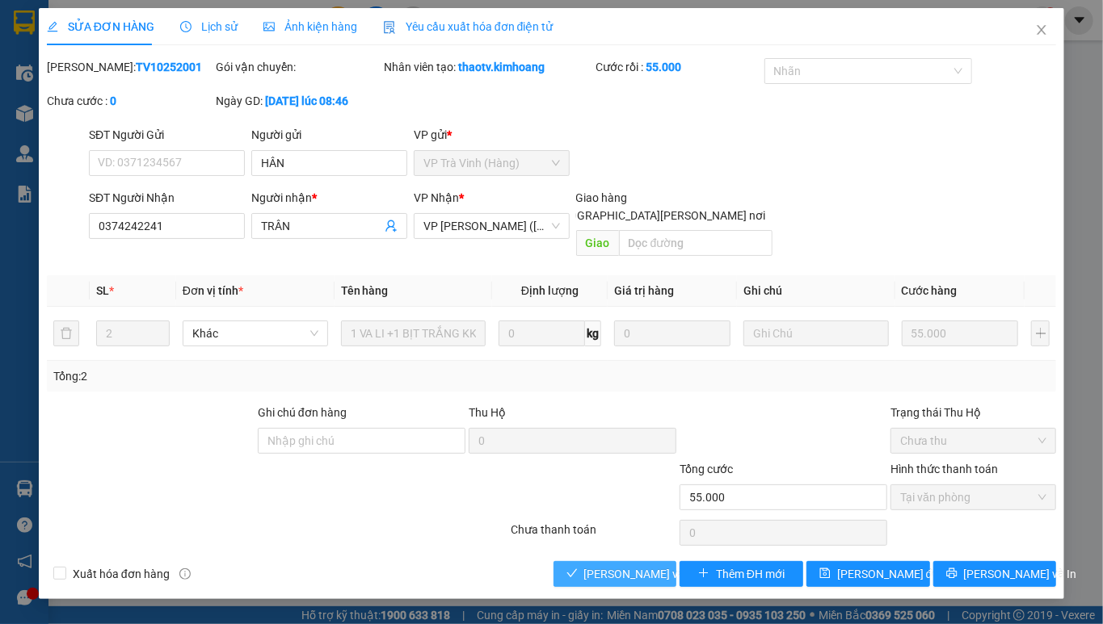
click at [651, 566] on span "[PERSON_NAME] và [PERSON_NAME] hàng" at bounding box center [693, 575] width 218 height 18
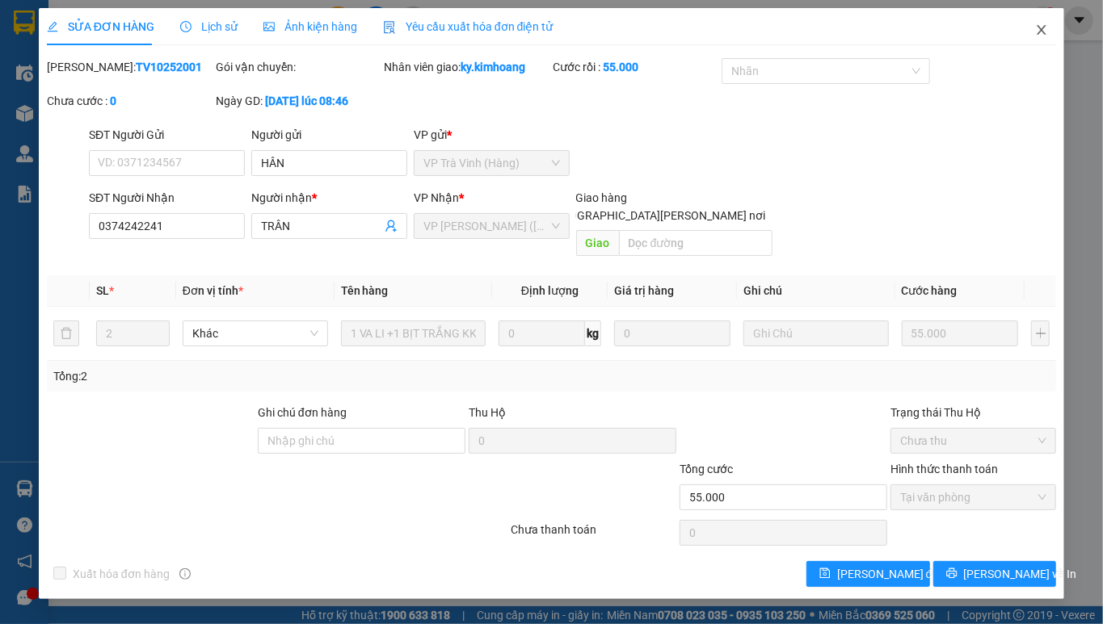
click at [1036, 31] on icon "close" at bounding box center [1041, 29] width 13 height 13
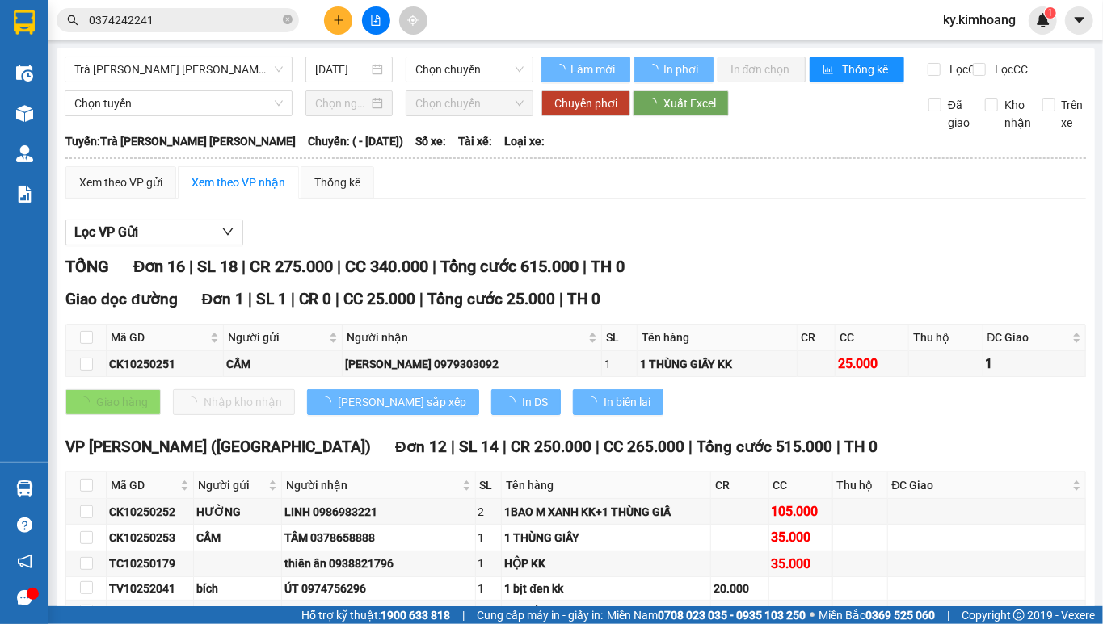
click at [172, 24] on input "0374242241" at bounding box center [184, 20] width 191 height 18
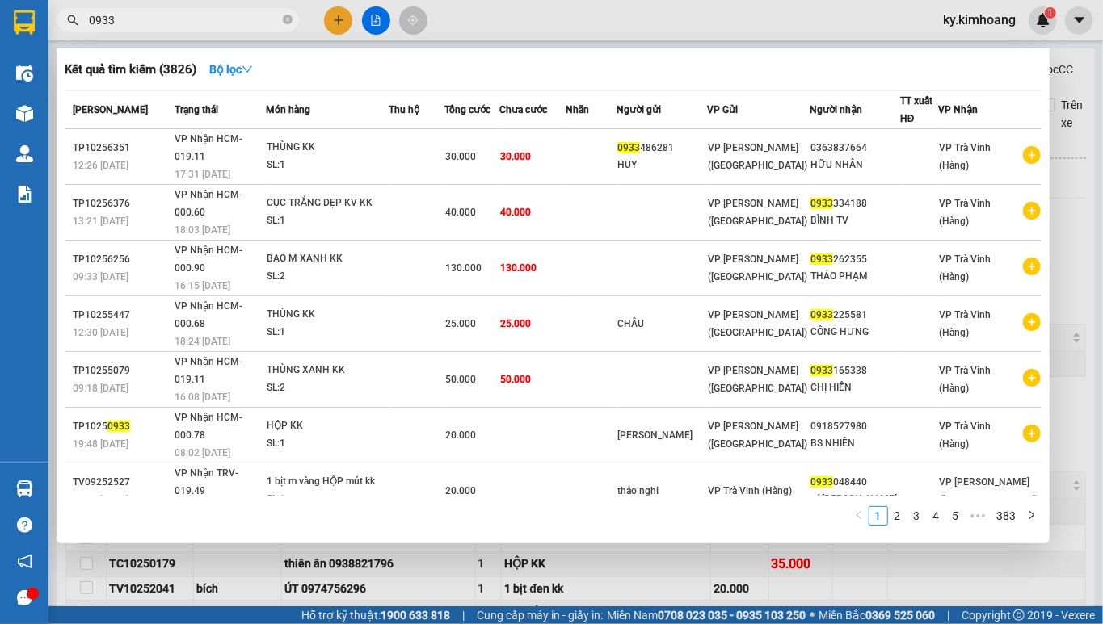
type input "0933"
